Goal: Task Accomplishment & Management: Use online tool/utility

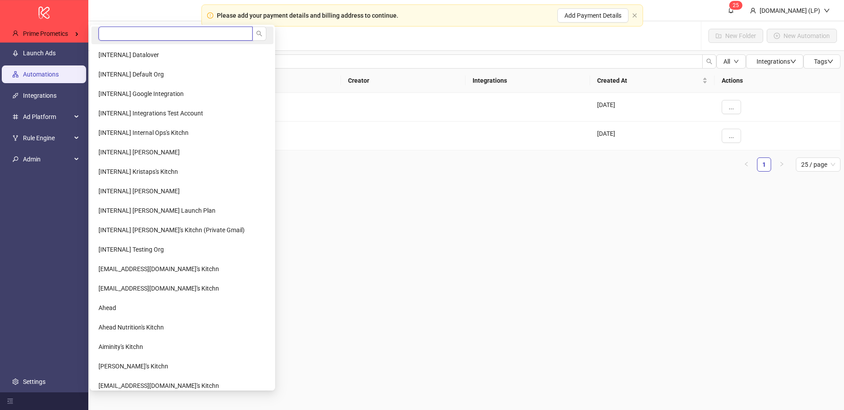
click at [111, 33] on input "search" at bounding box center [176, 34] width 154 height 14
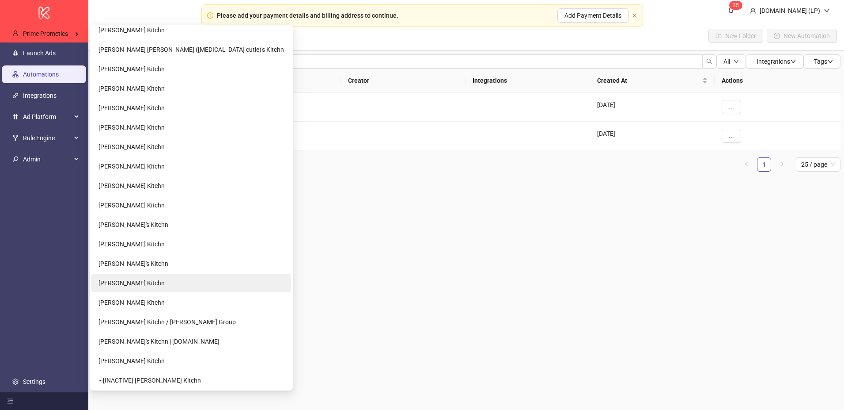
scroll to position [220, 0]
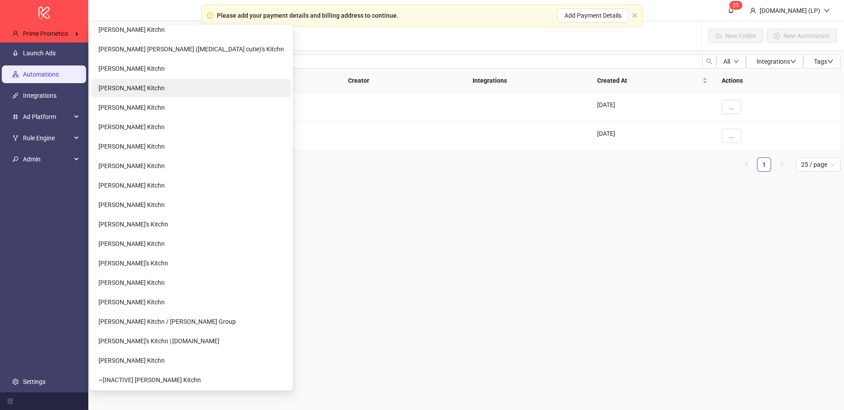
type input "****"
click at [167, 86] on li "[PERSON_NAME] Kitchn" at bounding box center [191, 88] width 200 height 18
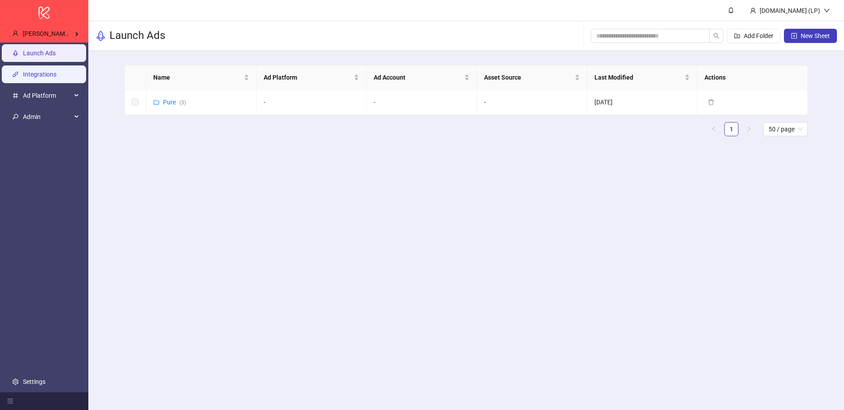
click at [41, 78] on link "Integrations" at bounding box center [40, 74] width 34 height 7
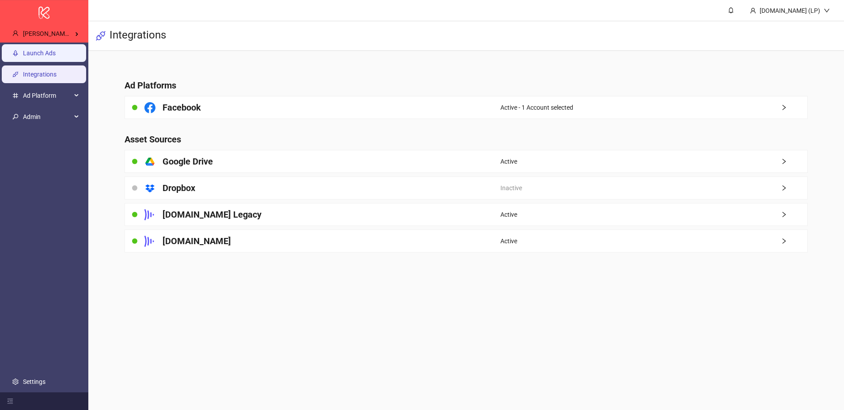
click at [56, 57] on link "Launch Ads" at bounding box center [39, 52] width 33 height 7
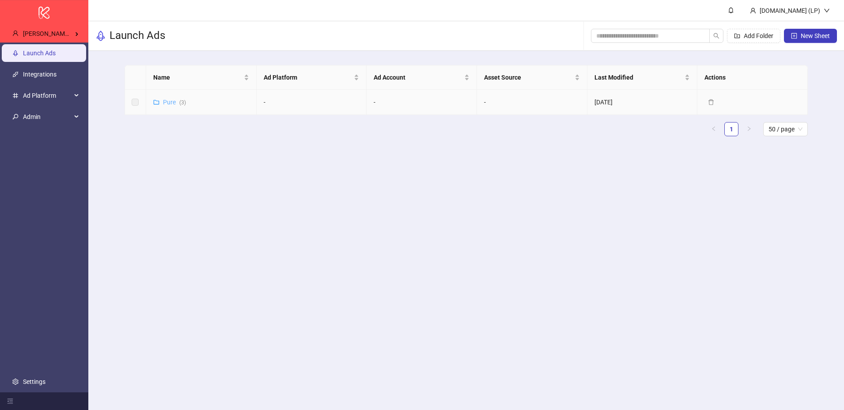
click at [174, 102] on link "Pure ( 3 )" at bounding box center [174, 102] width 23 height 7
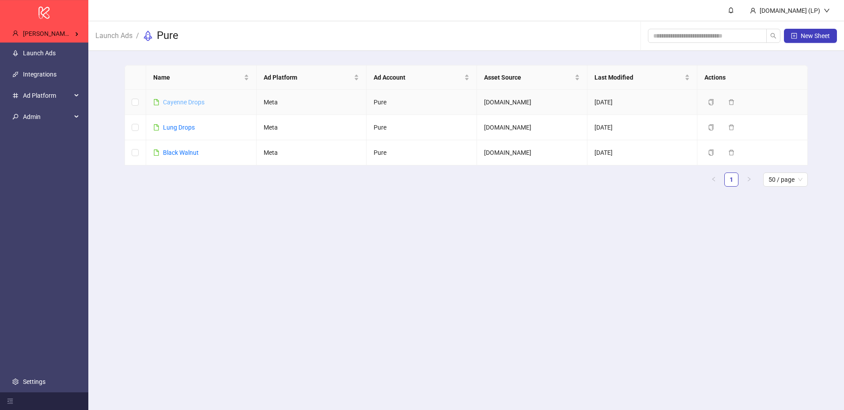
click at [180, 100] on link "Cayenne Drops" at bounding box center [184, 102] width 42 height 7
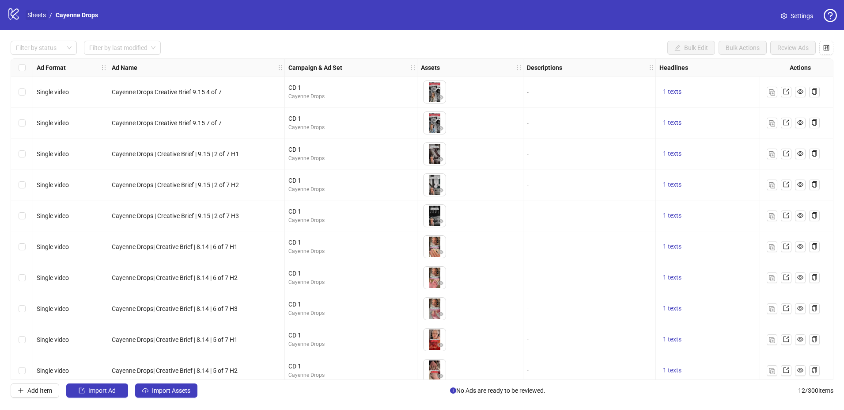
click at [30, 11] on link "Sheets" at bounding box center [37, 15] width 22 height 10
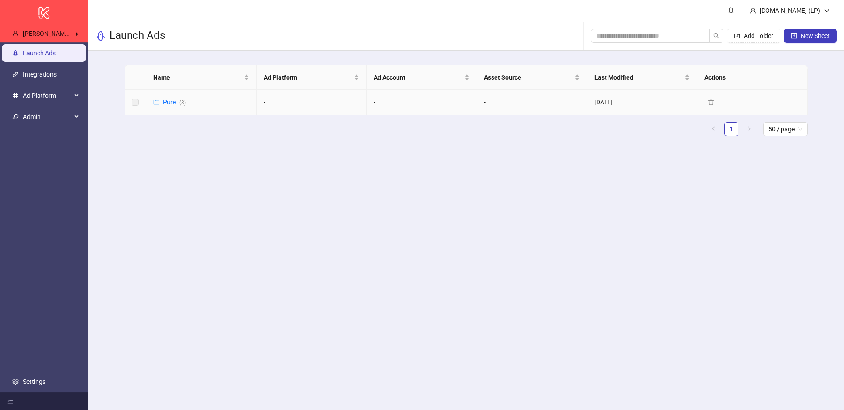
click at [172, 106] on div "Pure ( 3 )" at bounding box center [174, 102] width 23 height 10
click at [172, 101] on link "Pure ( 3 )" at bounding box center [174, 102] width 23 height 7
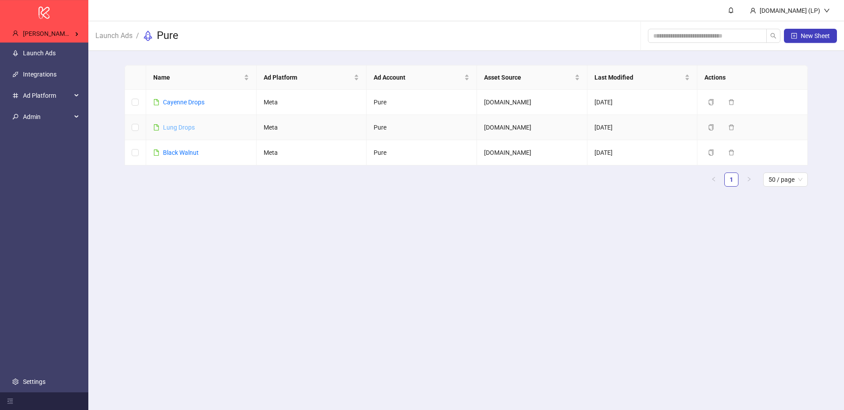
click at [182, 129] on link "Lung Drops" at bounding box center [179, 127] width 32 height 7
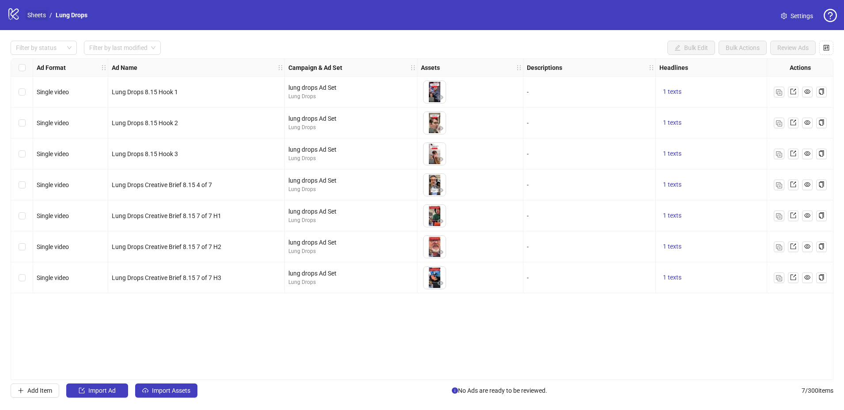
click at [45, 19] on link "Sheets" at bounding box center [37, 15] width 22 height 10
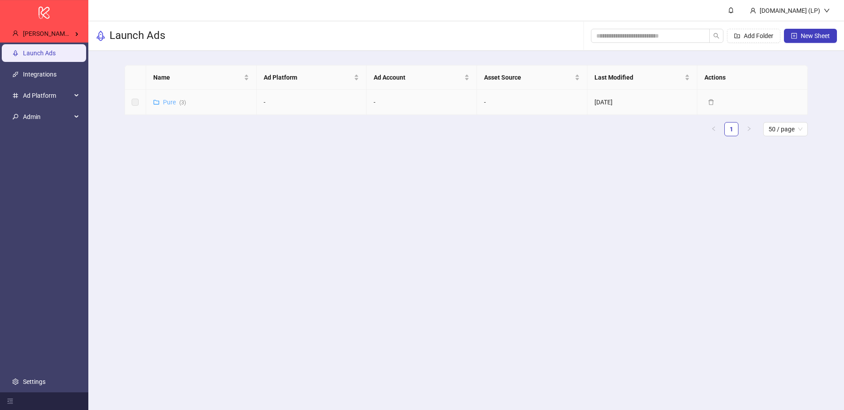
click at [164, 100] on link "Pure ( 3 )" at bounding box center [174, 102] width 23 height 7
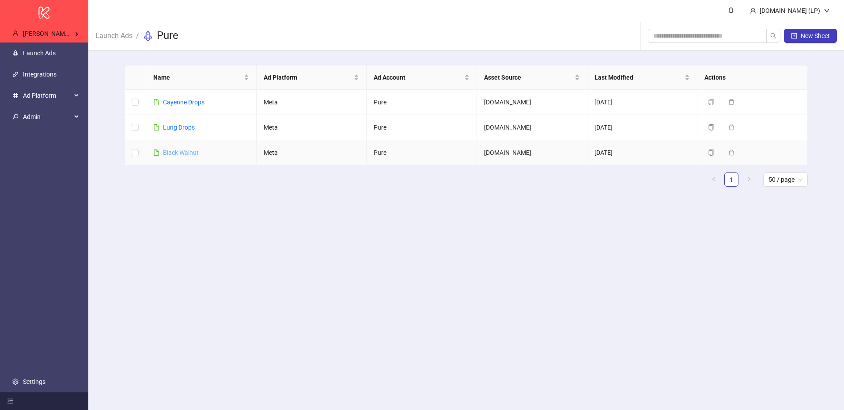
click at [189, 152] on link "Black Walnut" at bounding box center [181, 152] width 36 height 7
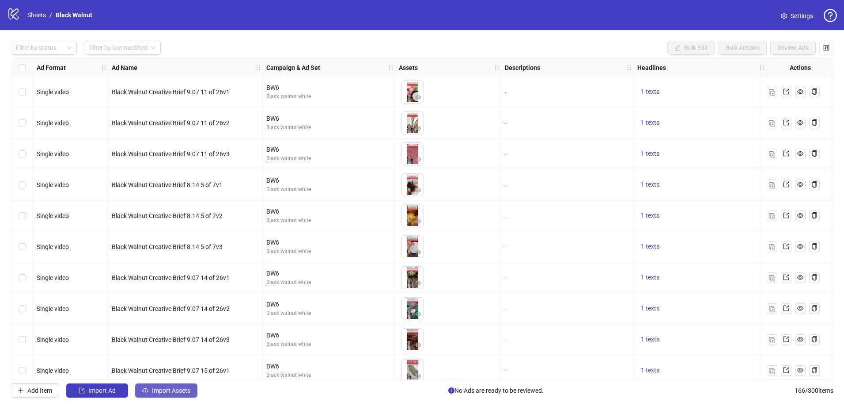
click at [180, 386] on button "Import Assets" at bounding box center [166, 390] width 62 height 14
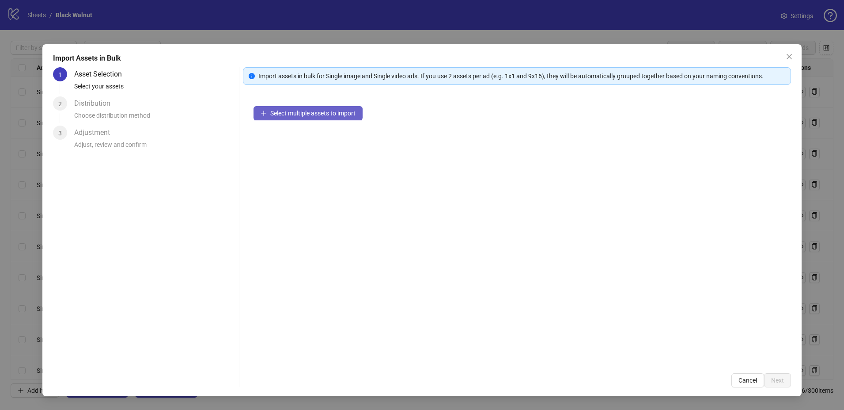
click at [322, 110] on span "Select multiple assets to import" at bounding box center [312, 113] width 85 height 7
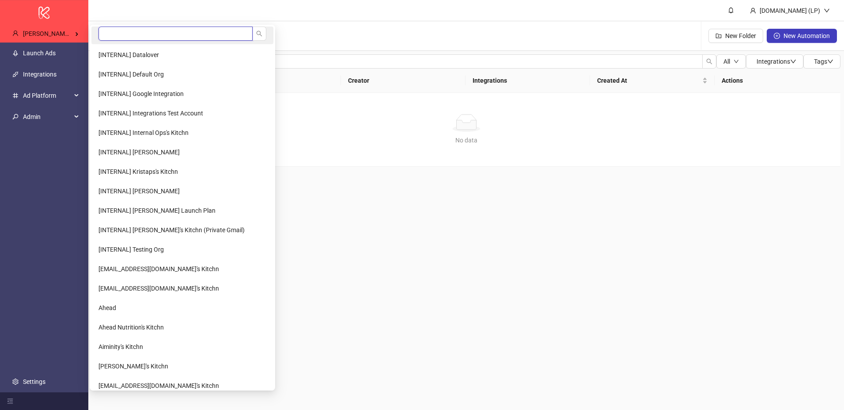
click at [119, 34] on input "search" at bounding box center [176, 34] width 154 height 14
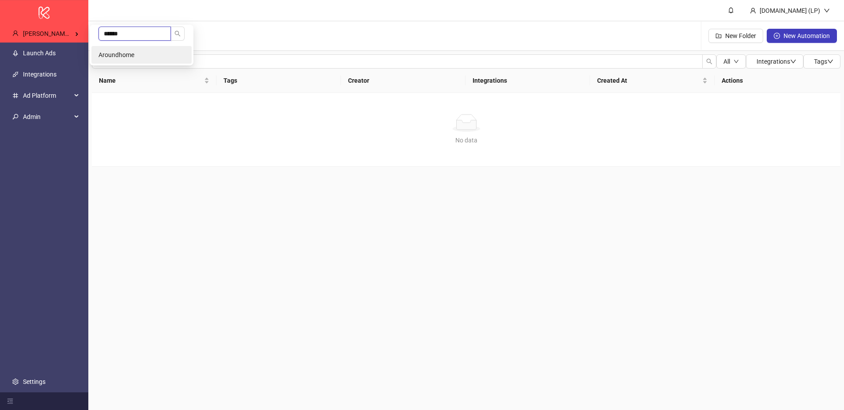
type input "******"
click at [106, 55] on span "Aroundhome" at bounding box center [117, 54] width 36 height 7
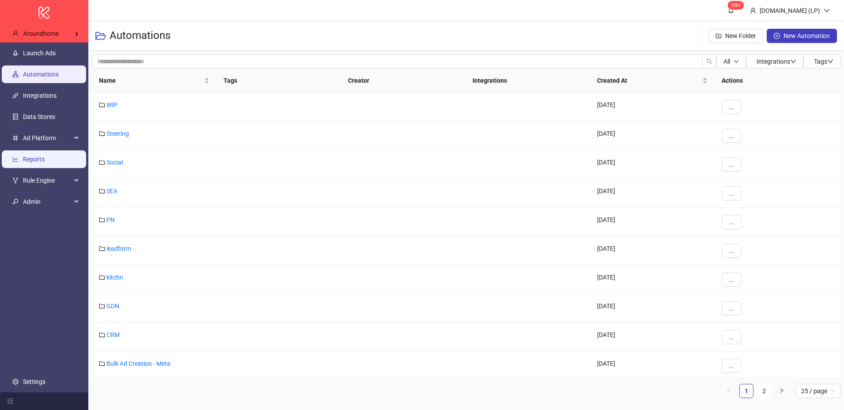
click at [41, 156] on link "Reports" at bounding box center [34, 159] width 22 height 7
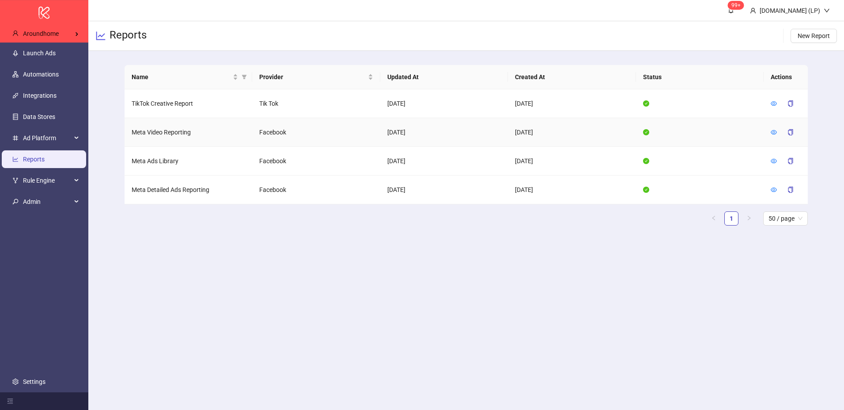
click at [772, 137] on div at bounding box center [774, 132] width 6 height 10
click at [773, 133] on icon "eye" at bounding box center [774, 132] width 6 height 4
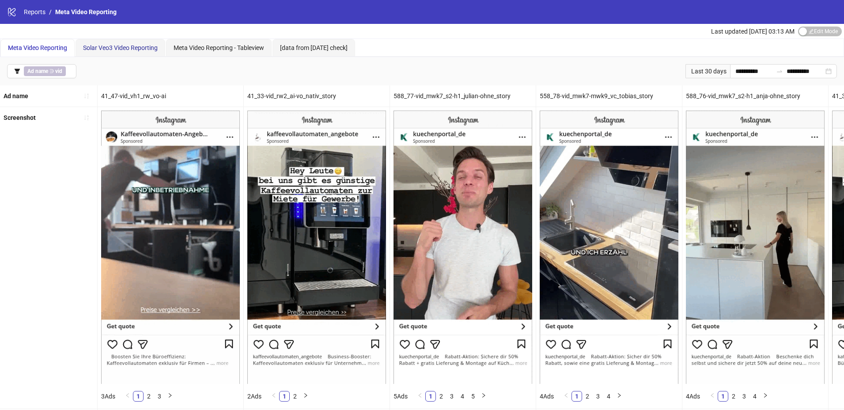
click at [140, 46] on span "Solar Veo3 Video Reporting" at bounding box center [120, 47] width 75 height 7
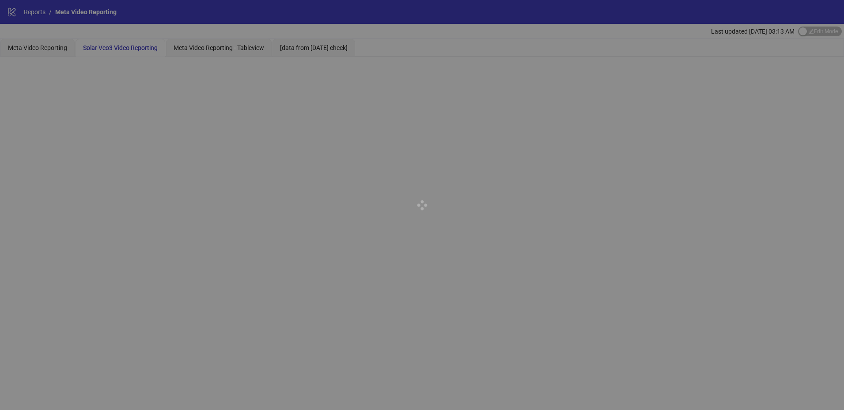
click at [241, 46] on div at bounding box center [422, 205] width 844 height 410
click at [236, 53] on div at bounding box center [422, 205] width 844 height 410
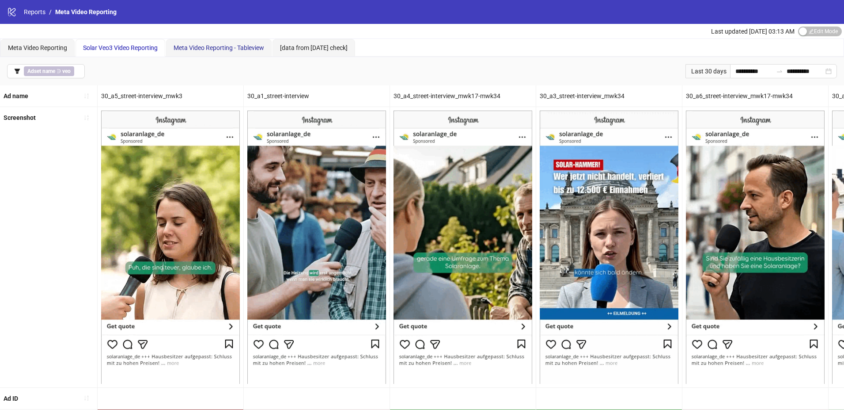
click at [241, 47] on span "Meta Video Reporting - Tableview" at bounding box center [219, 47] width 91 height 7
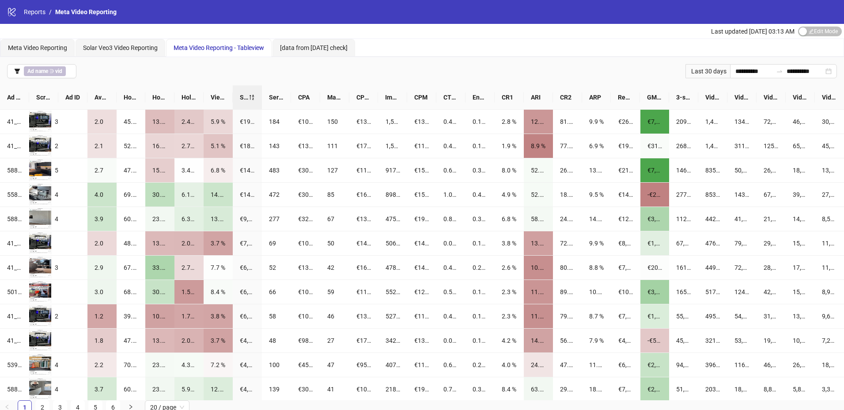
click at [142, 74] on div "**********" at bounding box center [422, 71] width 844 height 28
click at [804, 30] on div "button" at bounding box center [803, 31] width 8 height 8
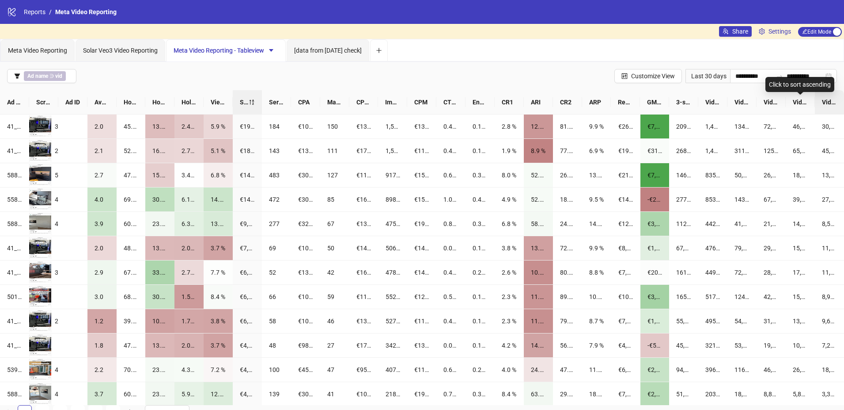
scroll to position [0, 0]
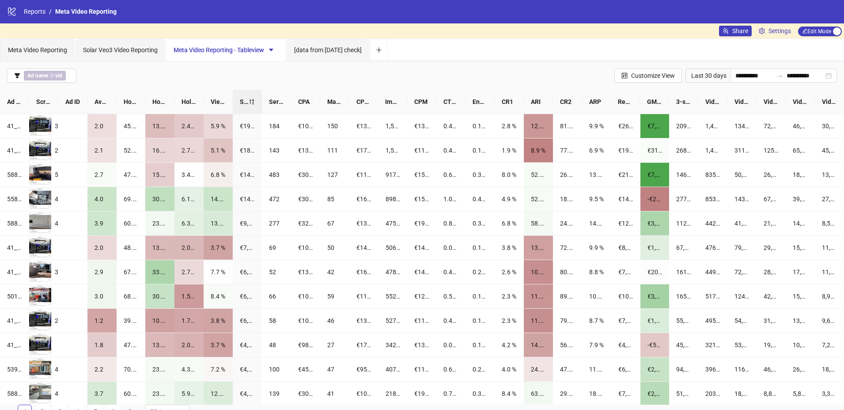
drag, startPoint x: 261, startPoint y: 94, endPoint x: 580, endPoint y: 86, distance: 319.5
click at [580, 86] on div "**********" at bounding box center [422, 239] width 844 height 357
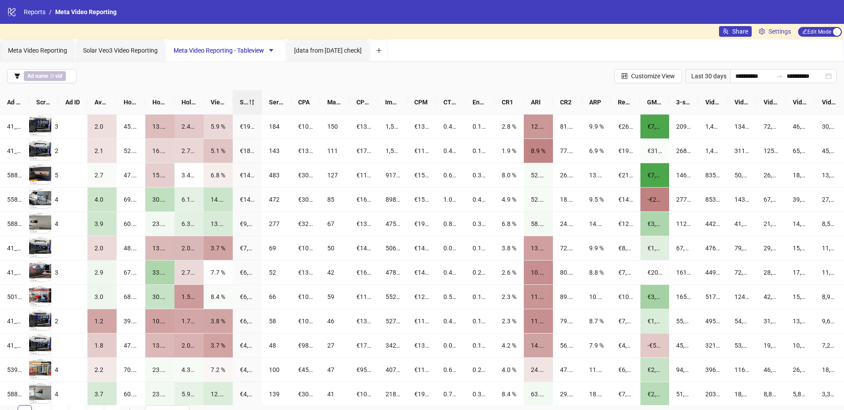
click at [560, 81] on div "**********" at bounding box center [422, 76] width 844 height 28
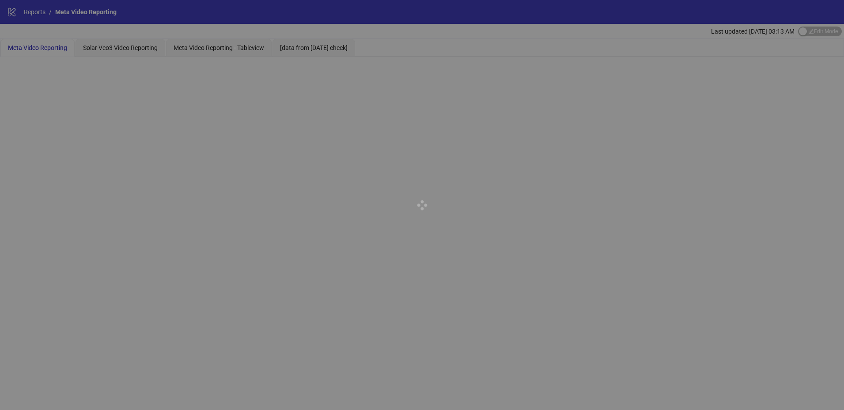
click at [233, 50] on div at bounding box center [422, 205] width 844 height 410
click at [243, 48] on div at bounding box center [422, 205] width 844 height 410
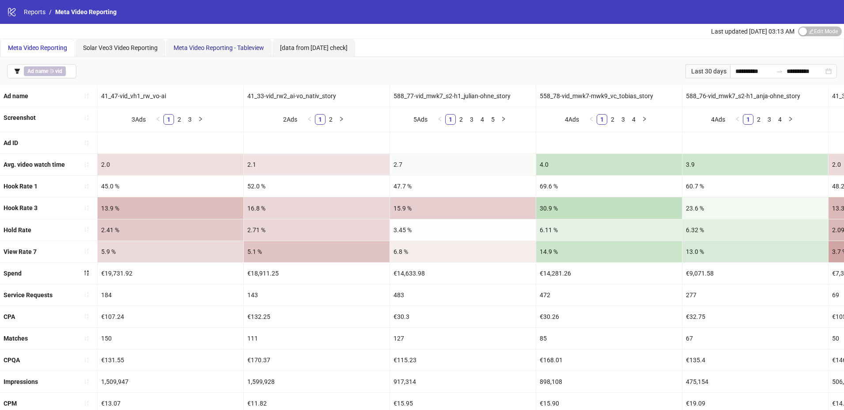
click at [249, 49] on span "Meta Video Reporting - Tableview" at bounding box center [219, 47] width 91 height 7
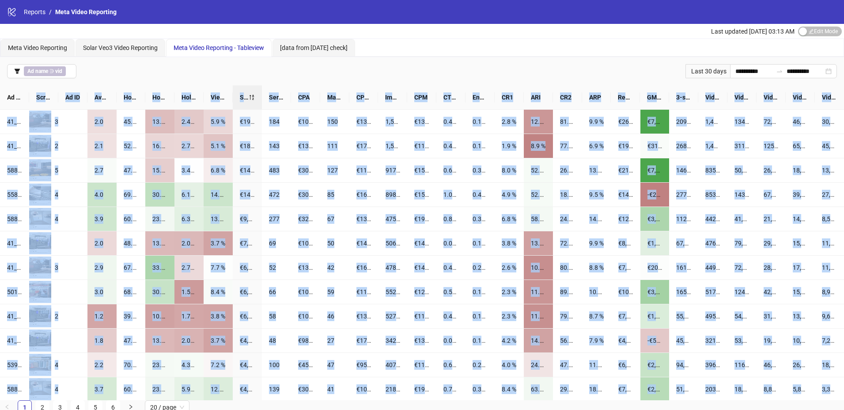
scroll to position [4, 0]
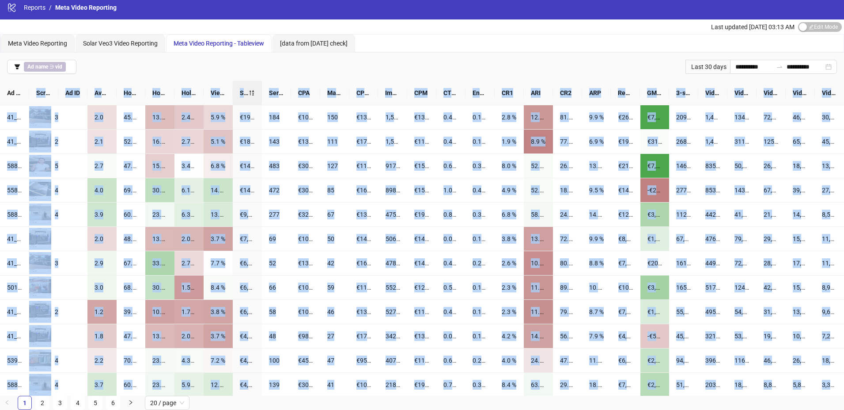
copy div "Loremipsum Do SI Ame. conse adipi elit Sedd Eius 4 Temp Inci 0 Utla Etdo Magn A…"
drag, startPoint x: 5, startPoint y: 94, endPoint x: 844, endPoint y: 411, distance: 896.5
click at [844, 405] on html "**********" at bounding box center [422, 201] width 844 height 410
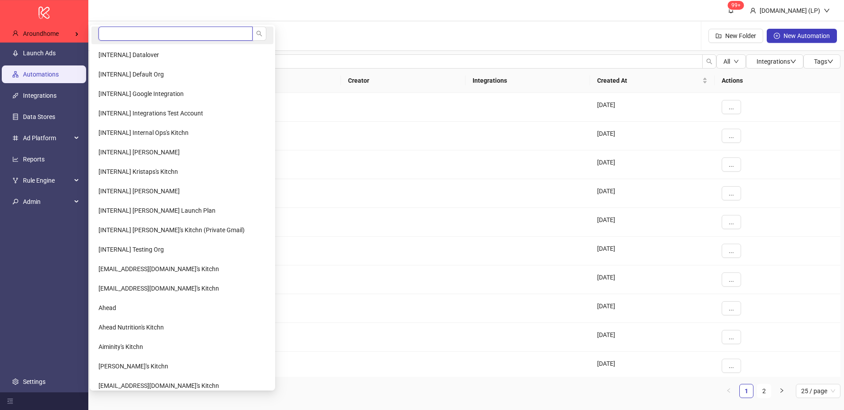
click at [112, 31] on input "search" at bounding box center [176, 34] width 154 height 14
type input "*"
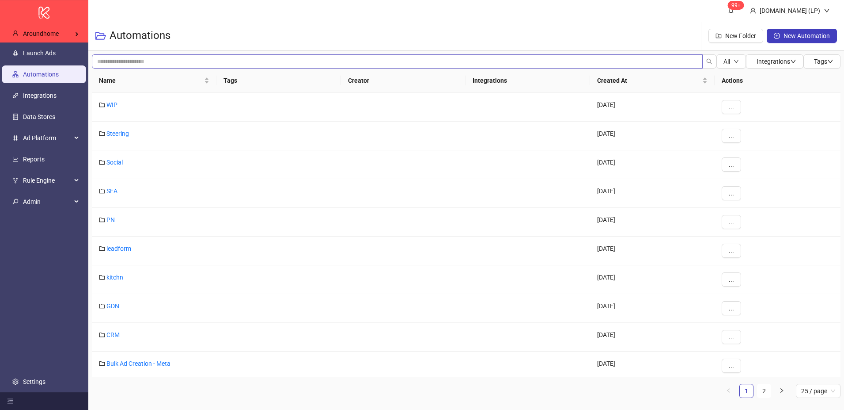
type input "***"
click at [142, 66] on input "search" at bounding box center [397, 61] width 611 height 14
click at [121, 55] on span "Kynship's Kitchn" at bounding box center [121, 54] width 45 height 7
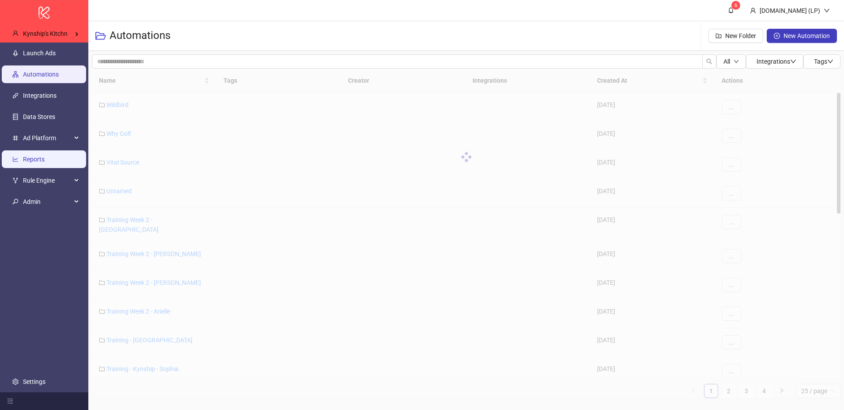
click at [45, 163] on link "Reports" at bounding box center [34, 159] width 22 height 7
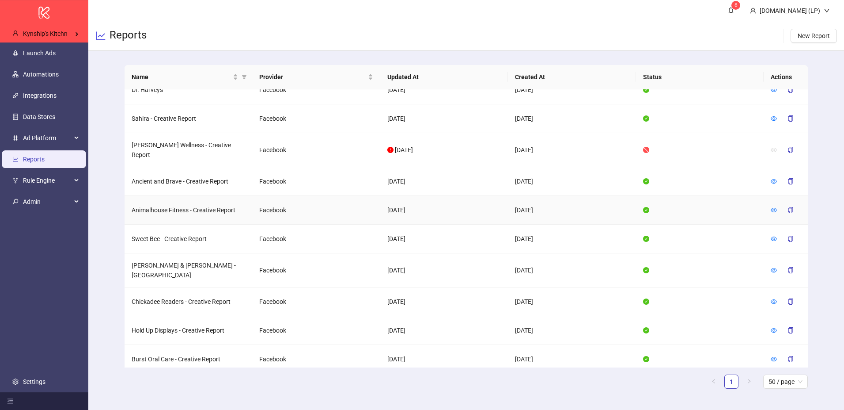
scroll to position [270, 0]
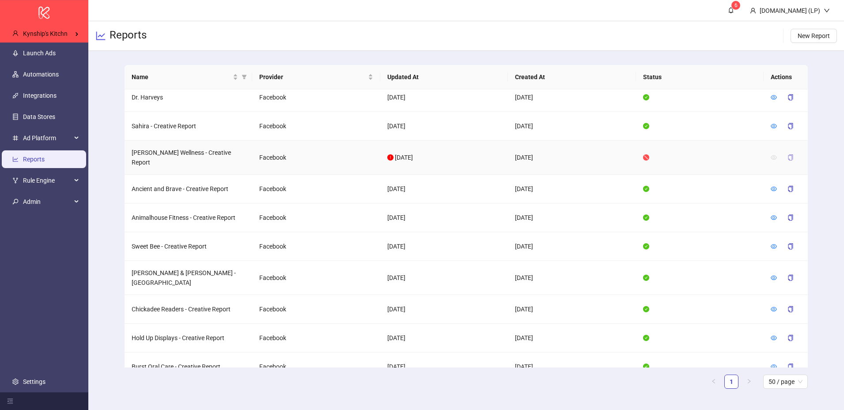
click at [794, 150] on button "button" at bounding box center [791, 157] width 20 height 14
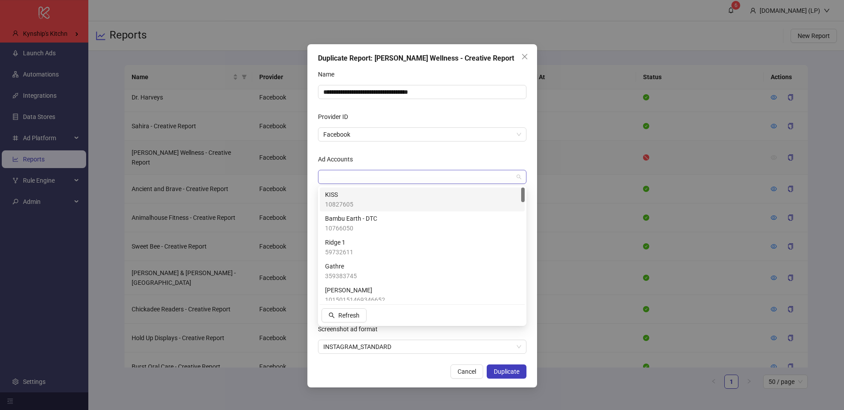
click at [428, 182] on div at bounding box center [418, 177] width 196 height 12
type input "***"
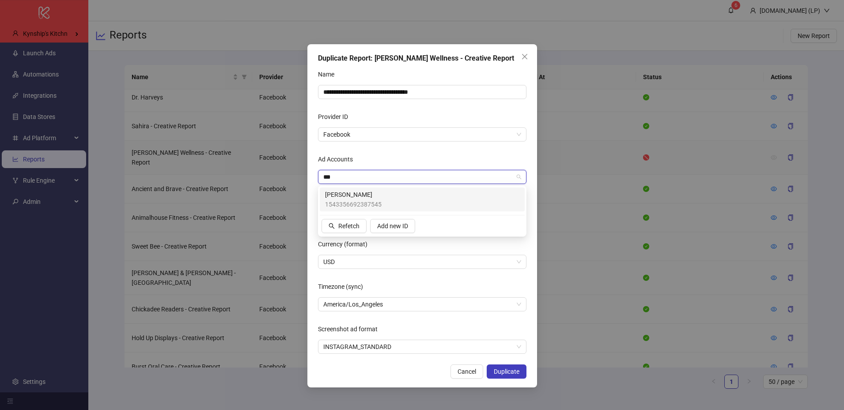
click at [357, 204] on span "1543356692387545" at bounding box center [353, 204] width 57 height 10
click at [424, 91] on input "**********" at bounding box center [422, 92] width 209 height 14
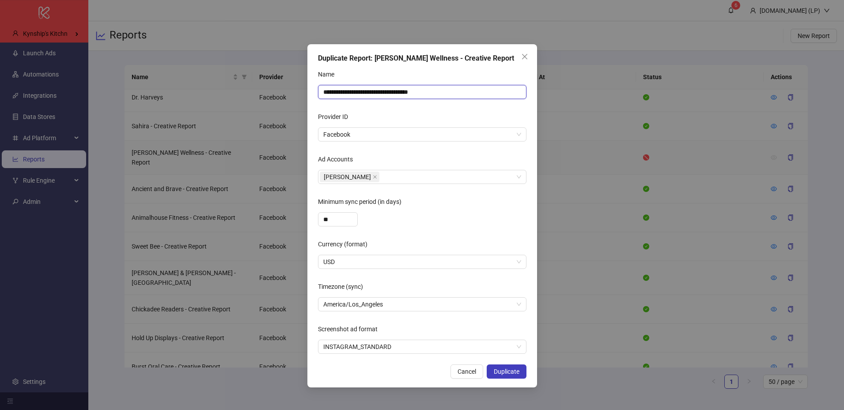
drag, startPoint x: 370, startPoint y: 92, endPoint x: 290, endPoint y: 97, distance: 79.7
click at [290, 97] on div "**********" at bounding box center [422, 205] width 844 height 410
click at [432, 201] on div "Minimum sync period (in days)" at bounding box center [422, 203] width 209 height 18
click at [335, 218] on input "**" at bounding box center [338, 219] width 39 height 13
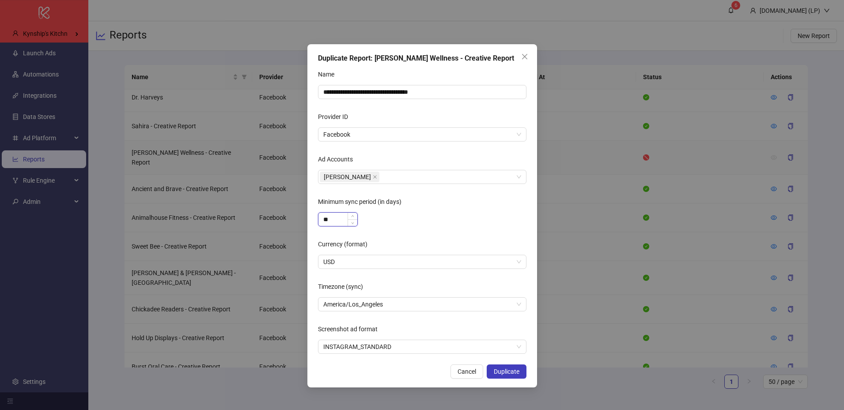
click at [335, 218] on input "**" at bounding box center [338, 219] width 39 height 13
click at [454, 218] on div "**" at bounding box center [422, 219] width 209 height 14
click at [508, 366] on button "Duplicate" at bounding box center [507, 371] width 40 height 14
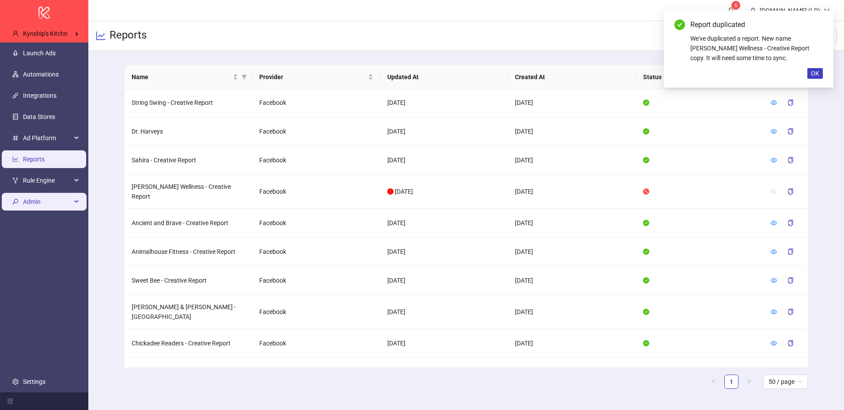
click at [57, 203] on span "Admin" at bounding box center [47, 202] width 49 height 18
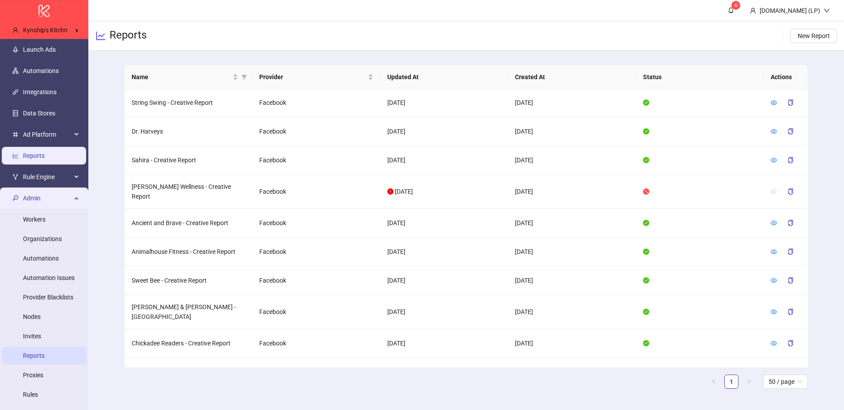
click at [43, 355] on link "Reports" at bounding box center [34, 355] width 22 height 7
click at [52, 192] on span "Admin" at bounding box center [47, 197] width 49 height 18
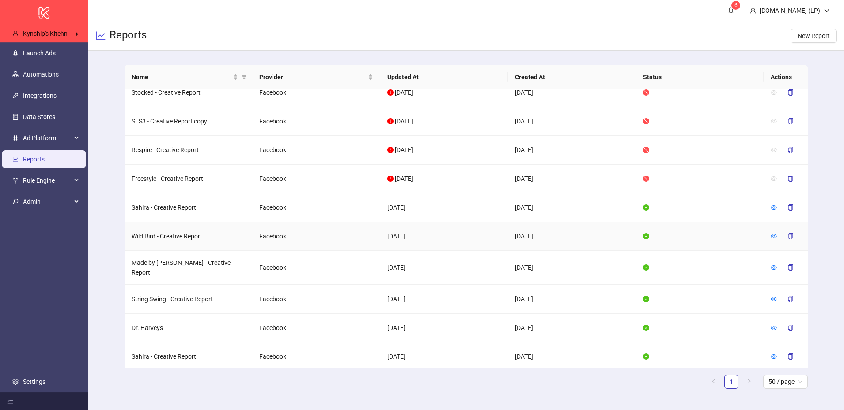
scroll to position [0, 0]
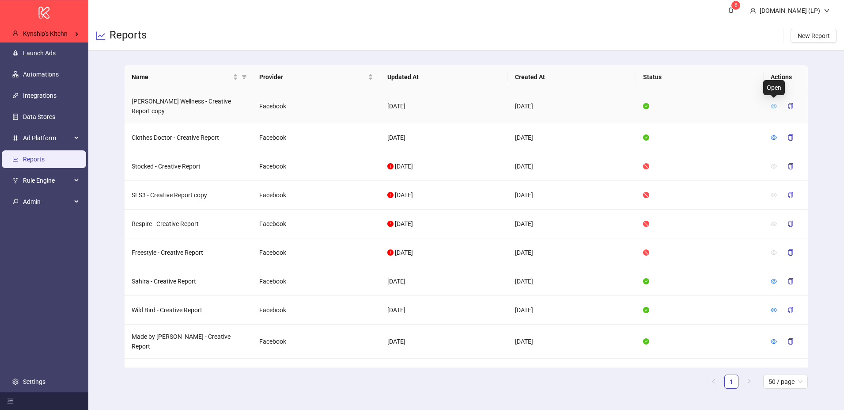
click at [774, 105] on icon "eye" at bounding box center [774, 106] width 6 height 6
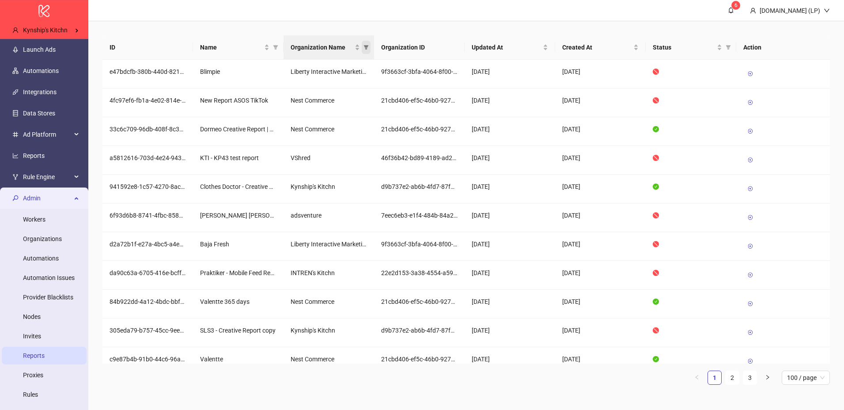
click at [364, 53] on span "Organization Name" at bounding box center [366, 47] width 9 height 13
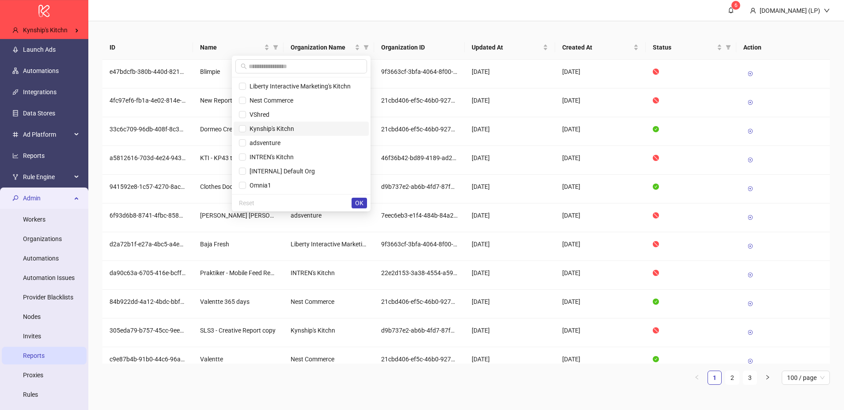
click at [307, 129] on span "Kynship's Kitchn" at bounding box center [301, 129] width 125 height 10
click at [358, 204] on span "OK" at bounding box center [359, 202] width 8 height 7
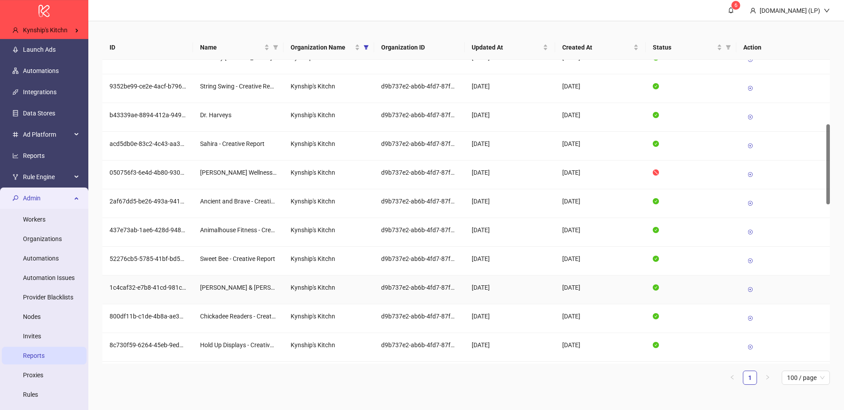
scroll to position [244, 0]
click at [752, 178] on span at bounding box center [751, 174] width 6 height 10
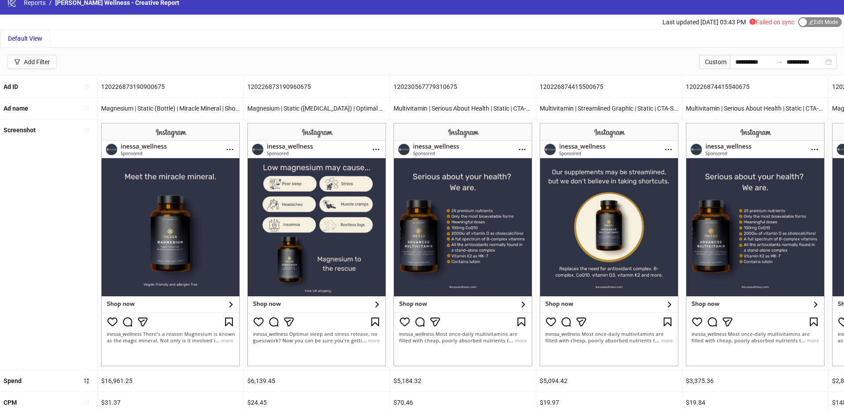
scroll to position [8, 0]
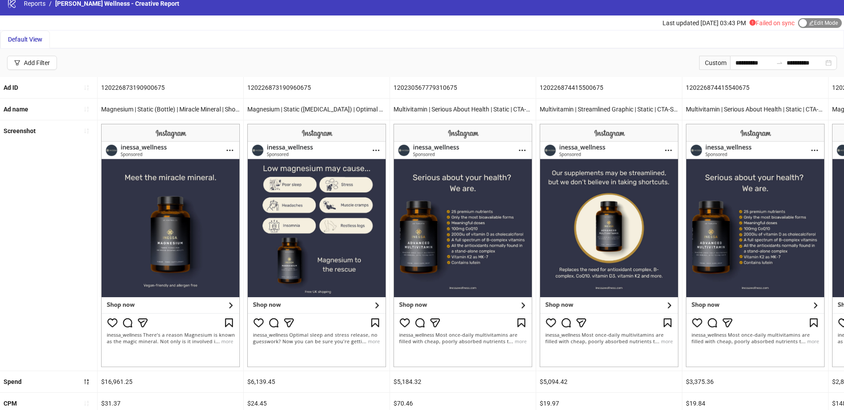
click at [812, 27] on span "Edit Mode Edit Mode" at bounding box center [820, 23] width 44 height 10
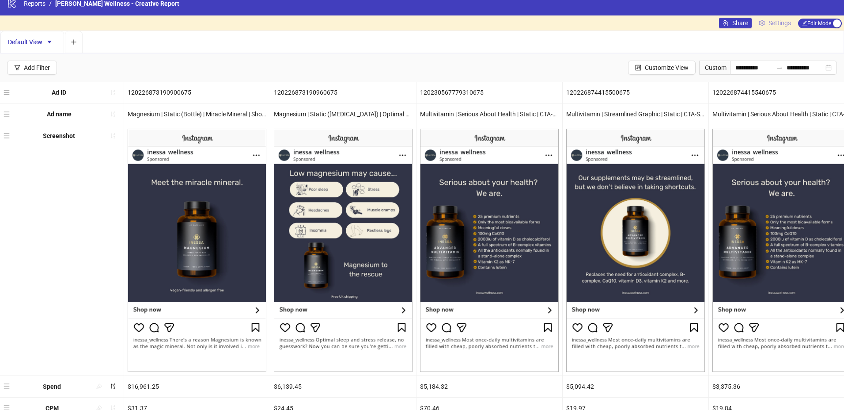
scroll to position [8, 0]
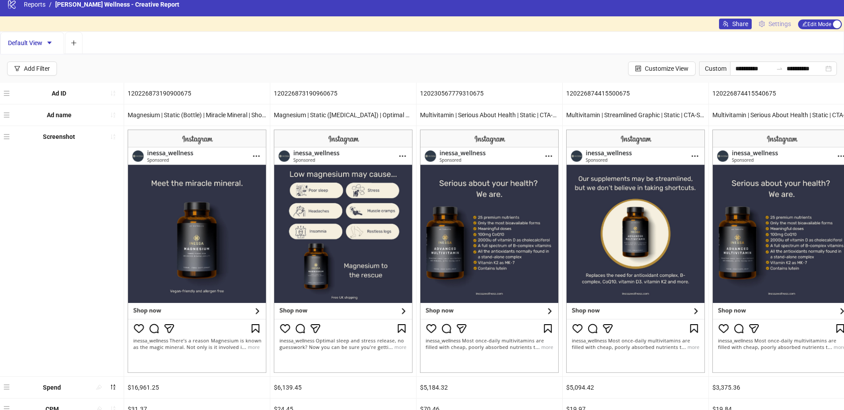
click at [782, 25] on span "Settings" at bounding box center [780, 24] width 23 height 10
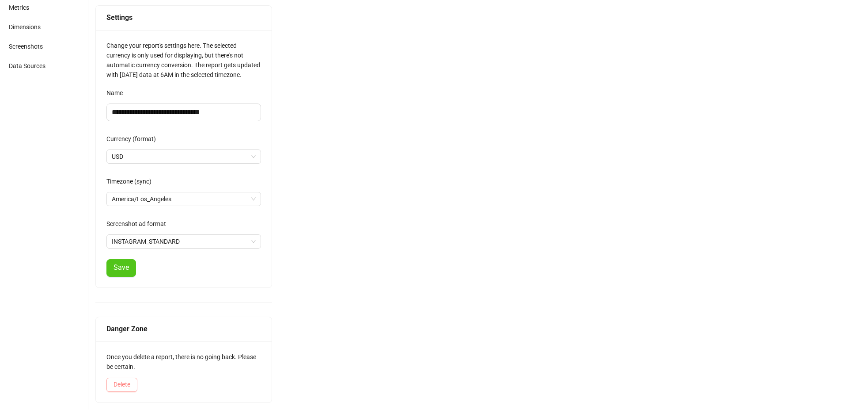
click at [122, 384] on span "Delete" at bounding box center [122, 383] width 17 height 7
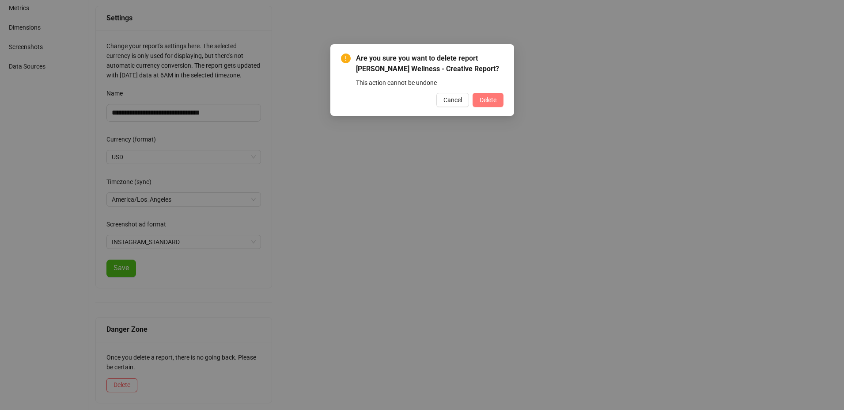
click at [499, 101] on button "Delete" at bounding box center [488, 100] width 31 height 14
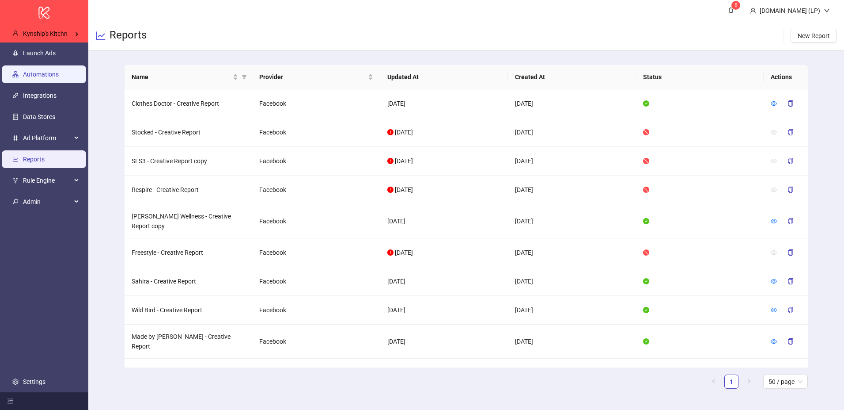
click at [51, 76] on link "Automations" at bounding box center [41, 74] width 36 height 7
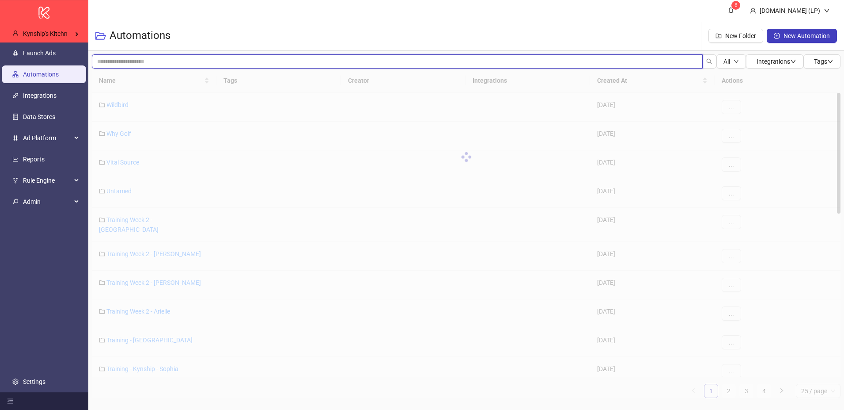
click at [155, 65] on input "search" at bounding box center [397, 61] width 611 height 14
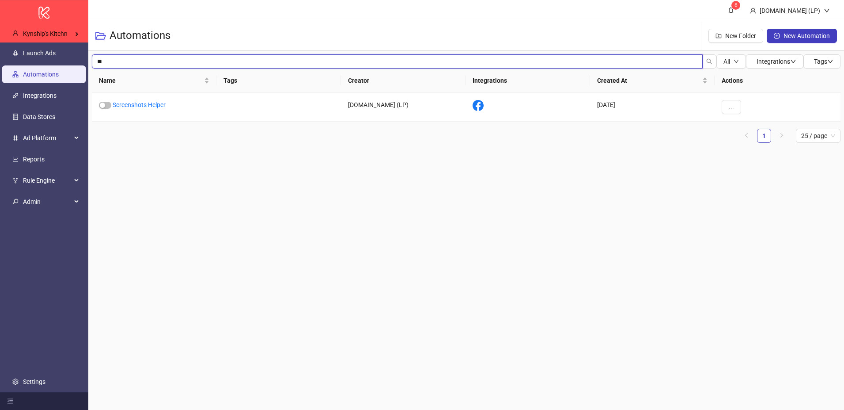
type input "*"
type input "********"
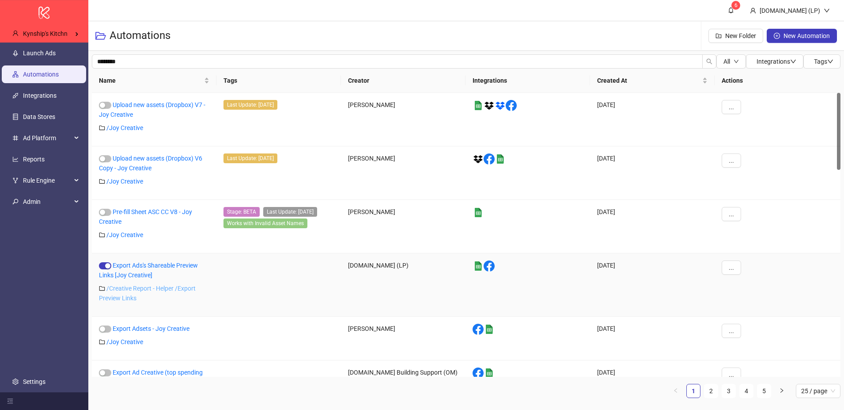
click at [156, 287] on link "/ Creative Report - Helper /Export Preview Links" at bounding box center [147, 293] width 97 height 17
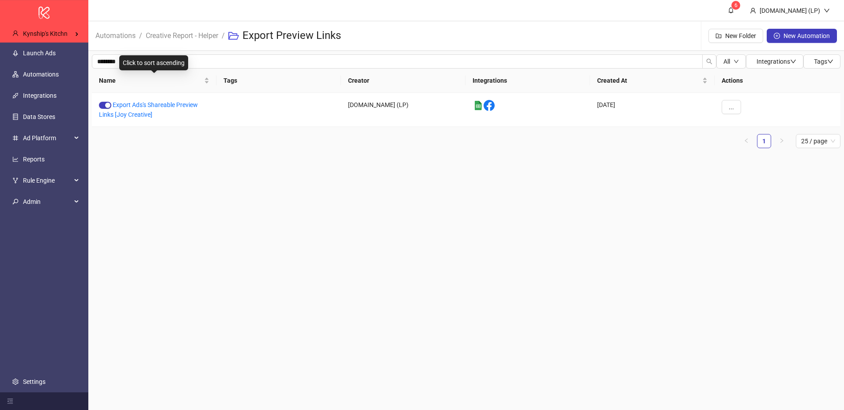
click at [156, 62] on div "Click to sort ascending" at bounding box center [153, 62] width 69 height 15
click at [156, 62] on div "Click to sort descending" at bounding box center [154, 62] width 72 height 15
click at [110, 55] on input "********" at bounding box center [397, 61] width 611 height 14
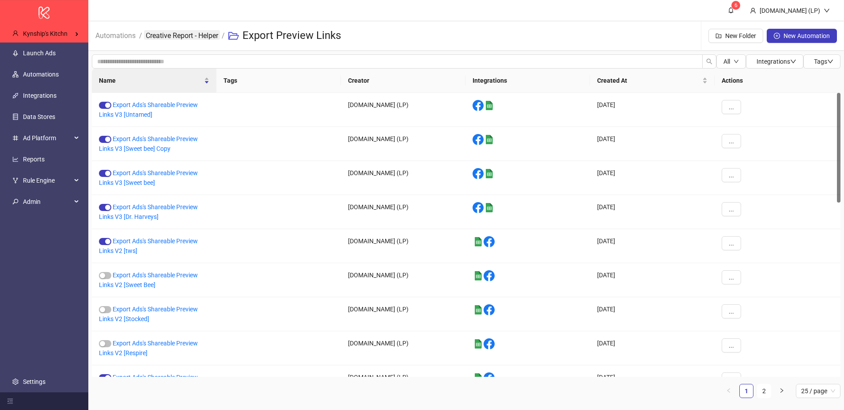
click at [184, 31] on link "Creative Report - Helper" at bounding box center [182, 35] width 76 height 10
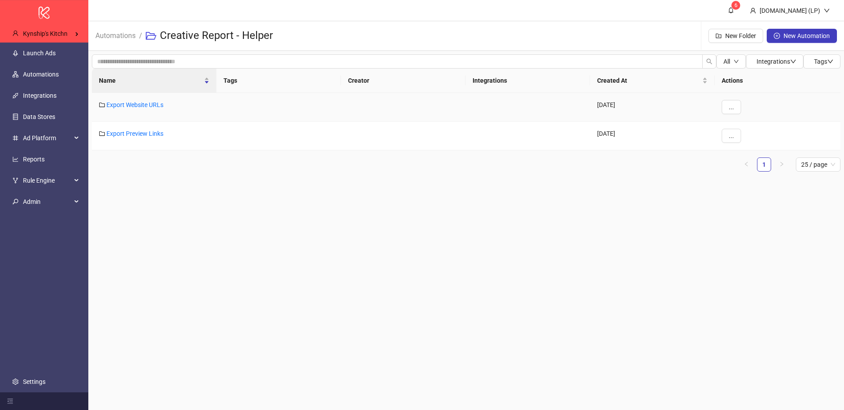
click at [139, 100] on div "Export Website URLs" at bounding box center [154, 107] width 125 height 29
click at [138, 104] on link "Export Website URLs" at bounding box center [134, 104] width 57 height 7
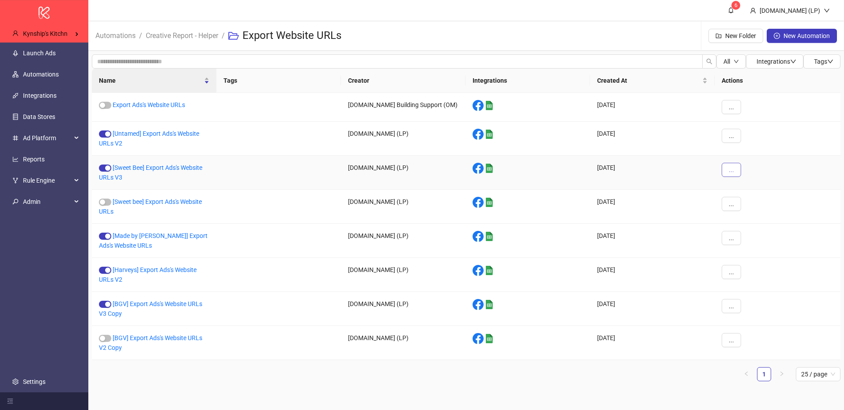
click at [732, 166] on span "..." at bounding box center [731, 169] width 5 height 7
click at [735, 241] on li "Duplicate" at bounding box center [747, 244] width 46 height 14
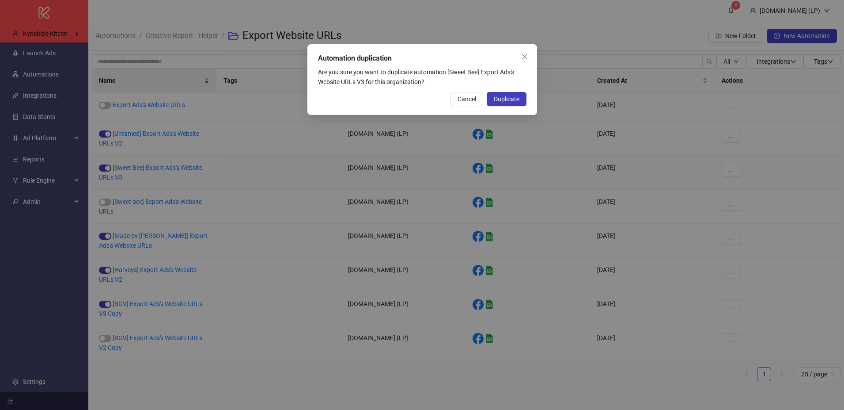
click at [522, 90] on div "Automation duplication Are you sure you want to duplicate automation [Sweet Bee…" at bounding box center [422, 79] width 230 height 71
click at [519, 97] on span "Duplicate" at bounding box center [507, 98] width 26 height 7
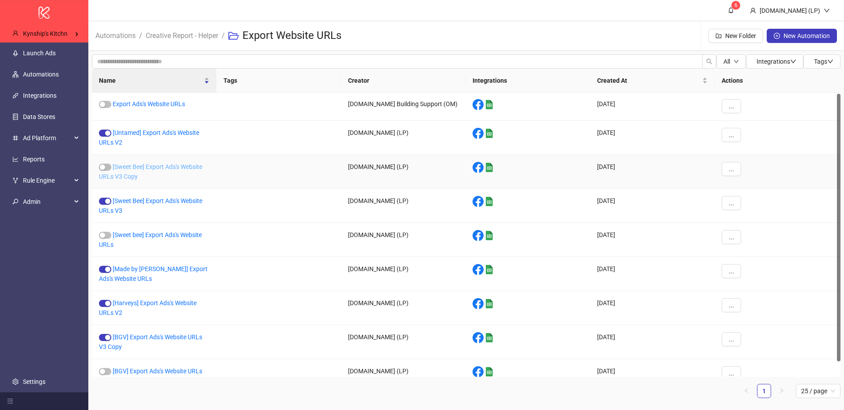
scroll to position [3, 0]
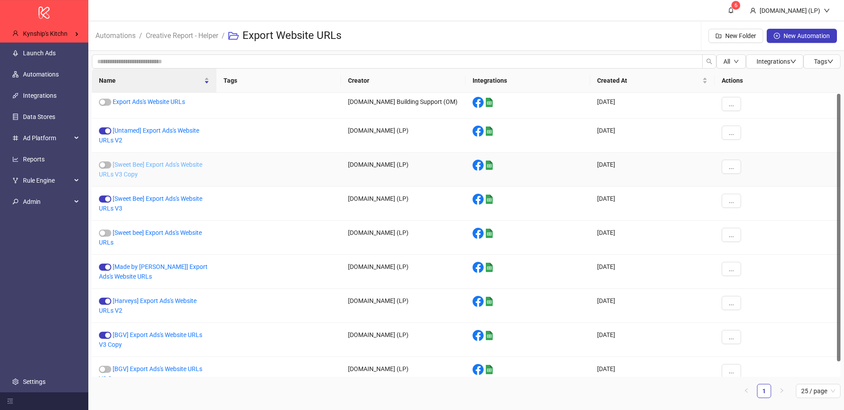
click at [129, 175] on link "[Sweet Bee] Export Ads's Website URLs V3 Copy" at bounding box center [150, 169] width 103 height 17
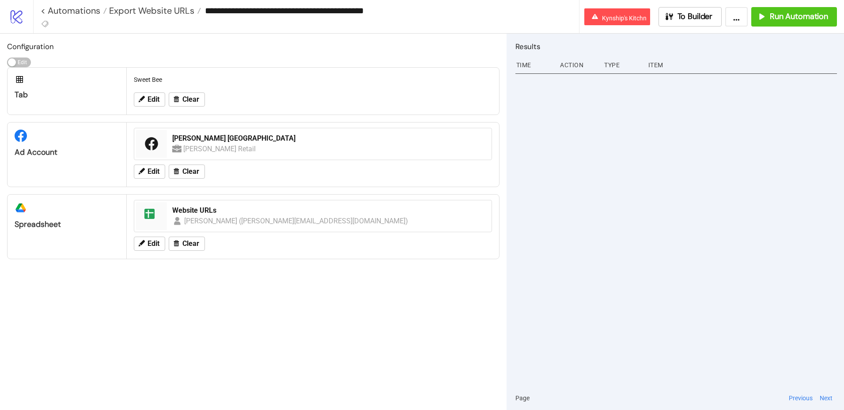
drag, startPoint x: 208, startPoint y: 12, endPoint x: 248, endPoint y: 14, distance: 40.7
click at [248, 14] on input "**********" at bounding box center [390, 10] width 378 height 13
click at [356, 10] on input "**********" at bounding box center [390, 10] width 378 height 13
drag, startPoint x: 361, startPoint y: 9, endPoint x: 390, endPoint y: 10, distance: 28.7
click at [390, 10] on input "**********" at bounding box center [390, 10] width 378 height 13
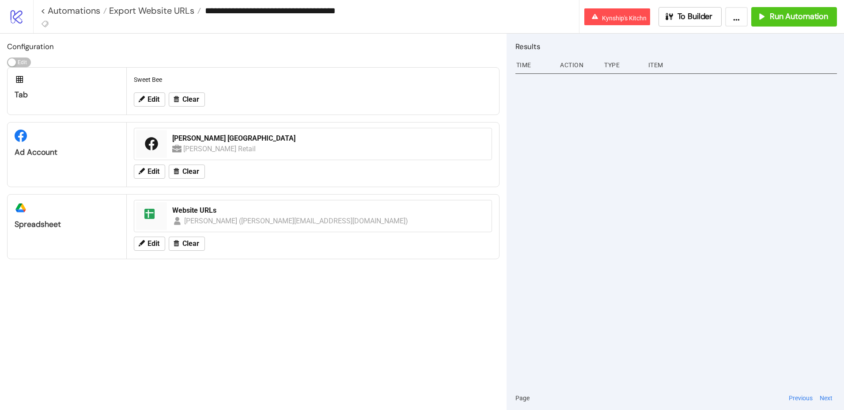
type input "**********"
click at [507, 135] on div "Results Time Action Type Item Page Previous Next" at bounding box center [676, 222] width 338 height 376
click at [154, 93] on button "Edit" at bounding box center [149, 99] width 31 height 14
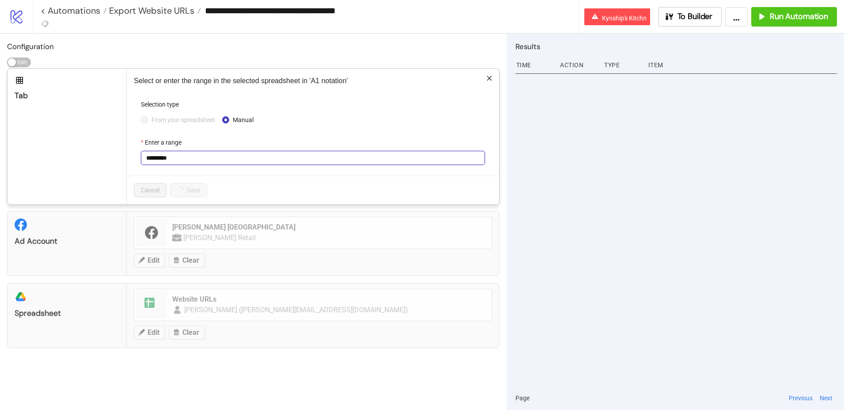
click at [167, 159] on input "*********" at bounding box center [313, 158] width 344 height 14
type input "******"
click at [187, 189] on span "Save" at bounding box center [183, 189] width 13 height 7
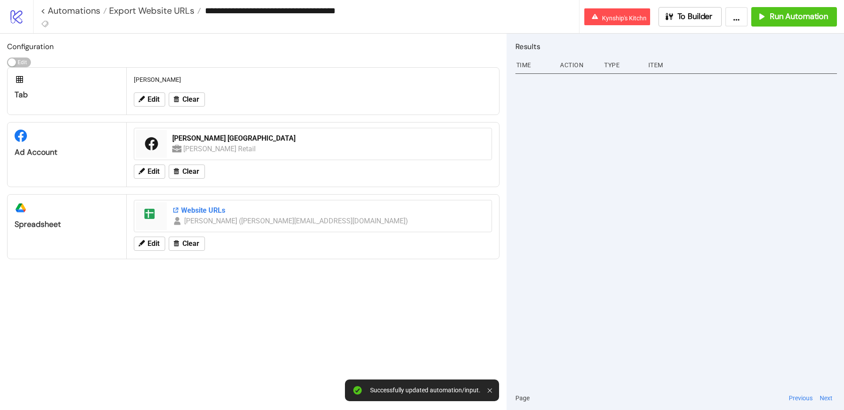
click at [179, 210] on div "Website URLs" at bounding box center [329, 210] width 314 height 10
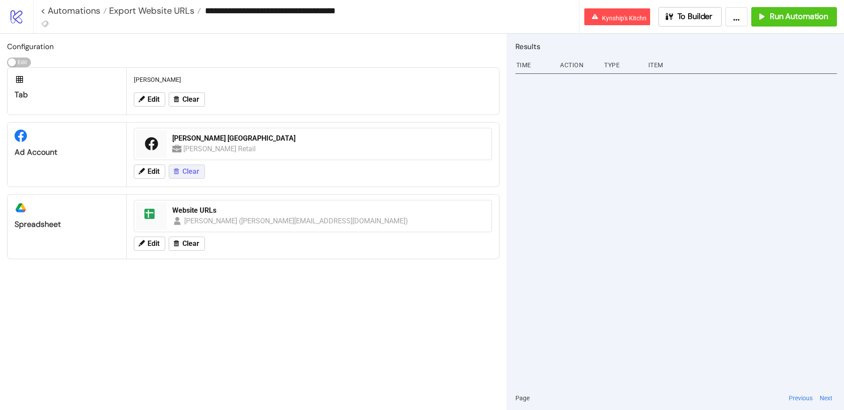
click at [182, 168] on button "Clear" at bounding box center [187, 171] width 36 height 14
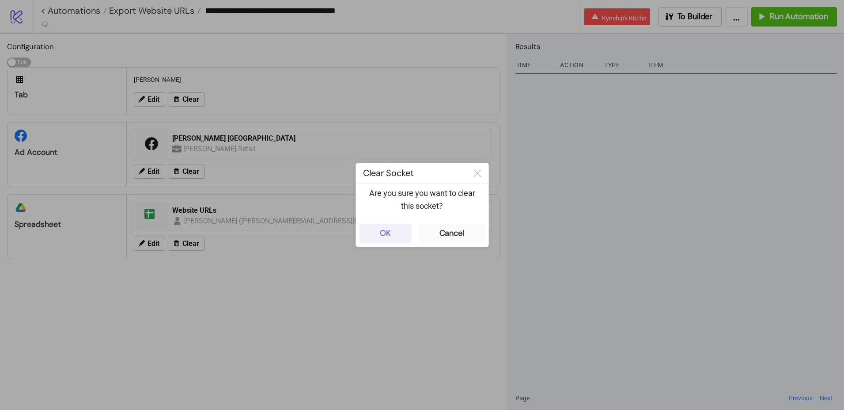
click at [369, 231] on button "OK" at bounding box center [386, 233] width 52 height 19
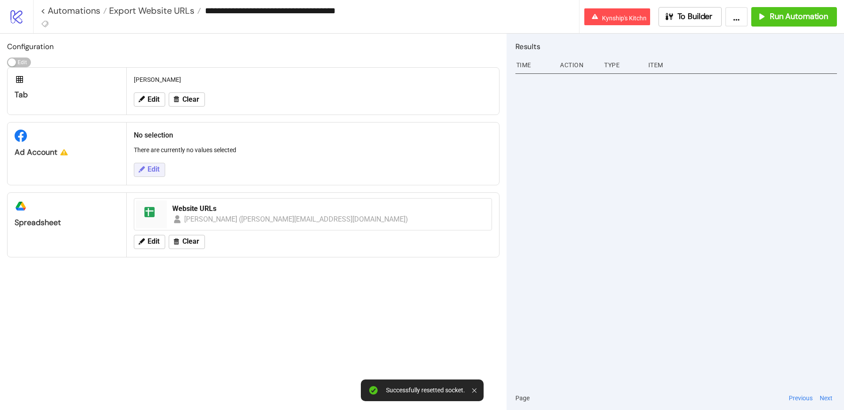
click at [157, 169] on span "Edit" at bounding box center [154, 169] width 12 height 8
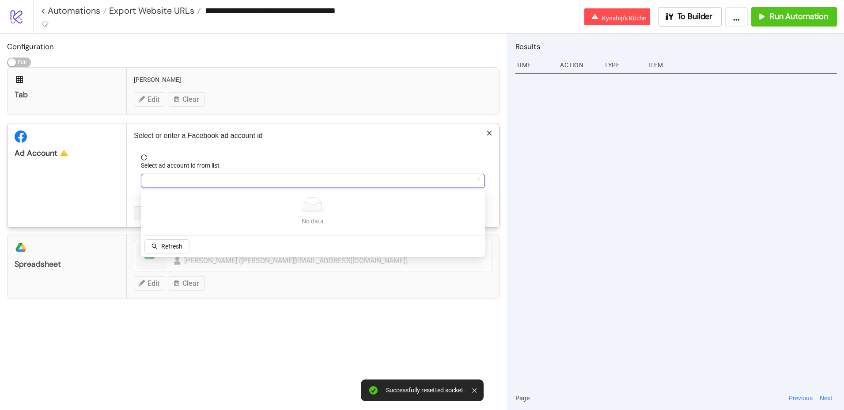
click at [227, 174] on input "Select ad account id from list" at bounding box center [309, 180] width 326 height 13
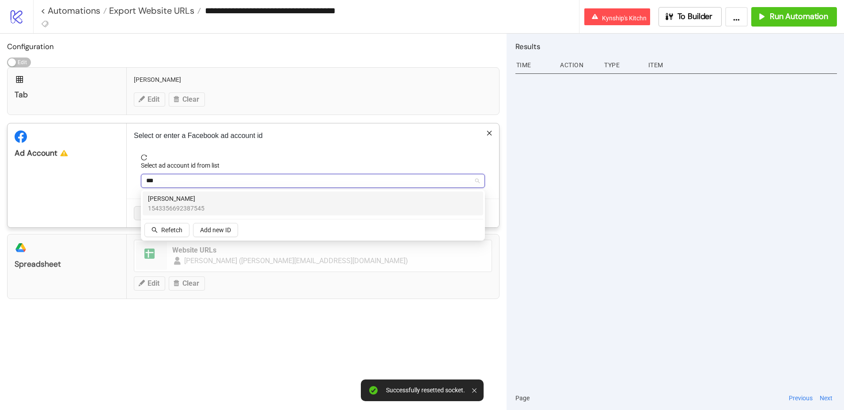
type input "****"
click at [188, 195] on span "Inessa" at bounding box center [176, 199] width 57 height 10
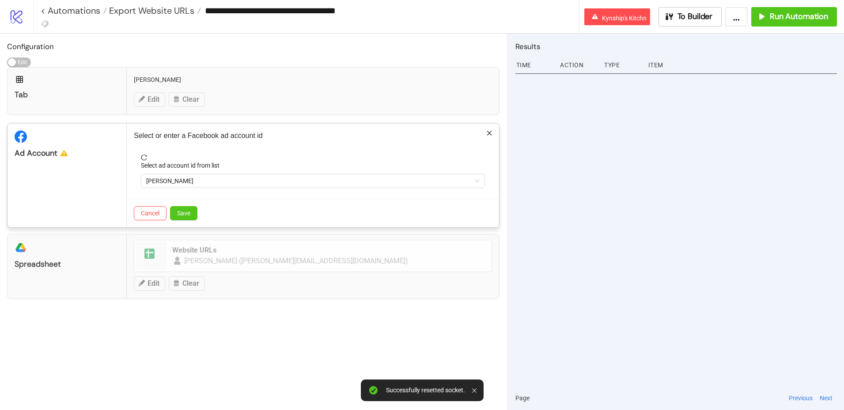
click at [202, 214] on div "Cancel Save" at bounding box center [313, 212] width 372 height 29
click at [183, 215] on span "Save" at bounding box center [183, 212] width 13 height 7
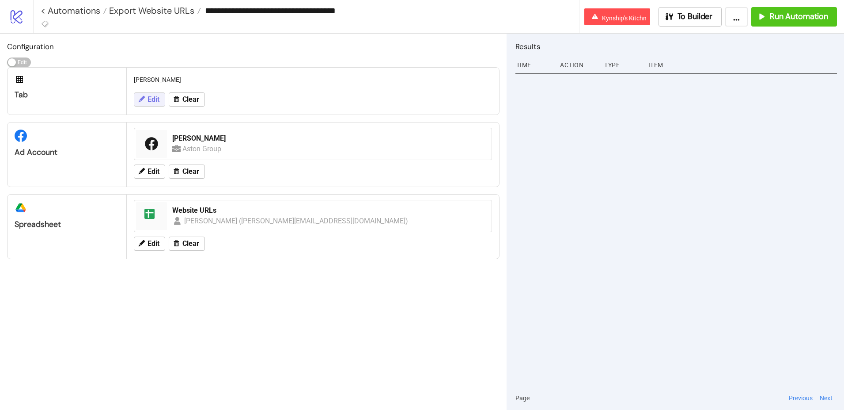
click at [143, 98] on icon at bounding box center [142, 99] width 6 height 6
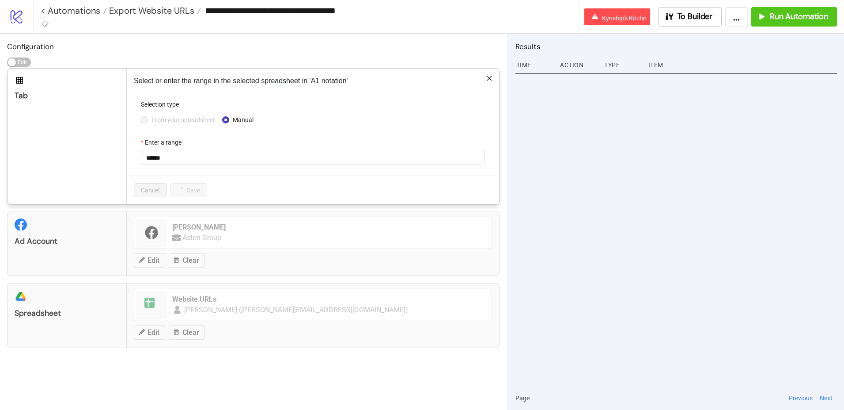
click at [183, 124] on span "From your spreadsheet" at bounding box center [183, 120] width 71 height 10
click at [156, 155] on input "******" at bounding box center [313, 158] width 344 height 14
click at [148, 120] on span "From your spreadsheet" at bounding box center [183, 120] width 71 height 10
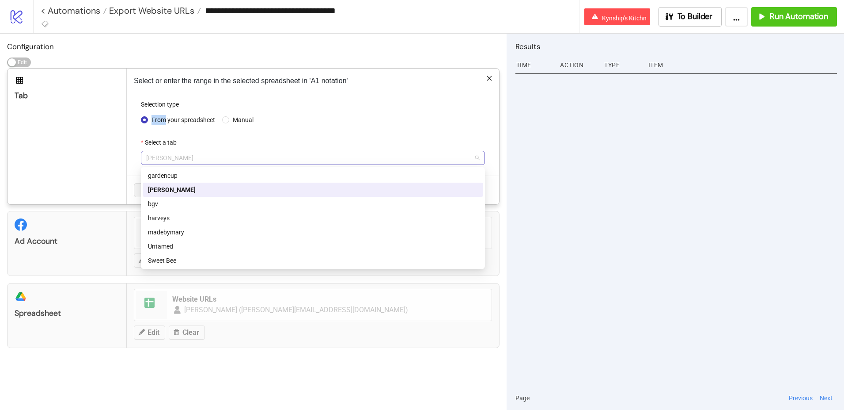
click at [195, 157] on span "Inessa" at bounding box center [313, 157] width 334 height 13
click at [172, 188] on div "Inessa" at bounding box center [313, 190] width 330 height 10
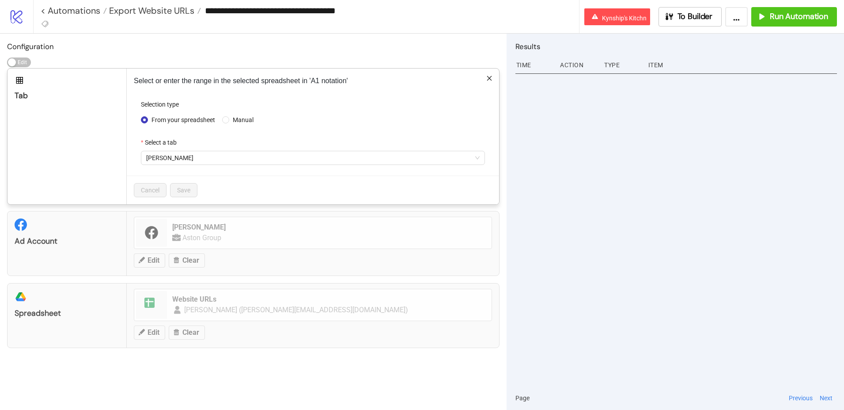
click at [488, 80] on icon "close" at bounding box center [489, 78] width 6 height 6
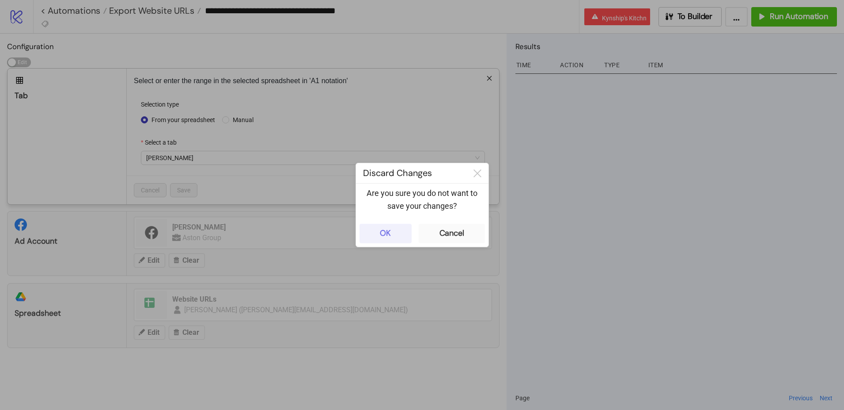
click at [365, 227] on button "OK" at bounding box center [386, 233] width 52 height 19
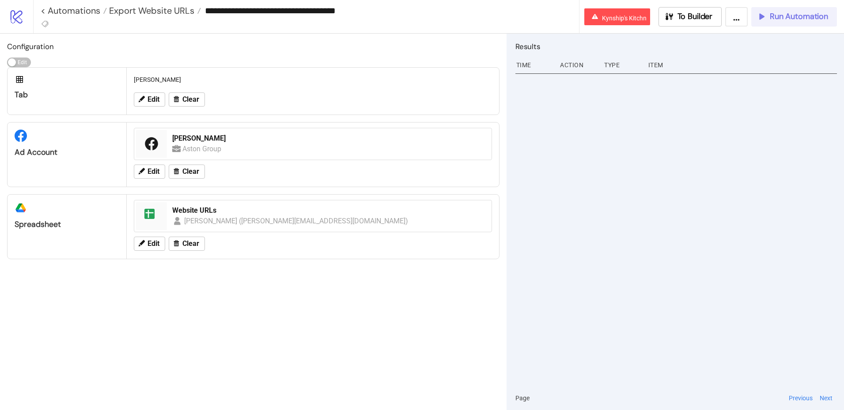
click at [786, 16] on span "Run Automation" at bounding box center [799, 16] width 58 height 10
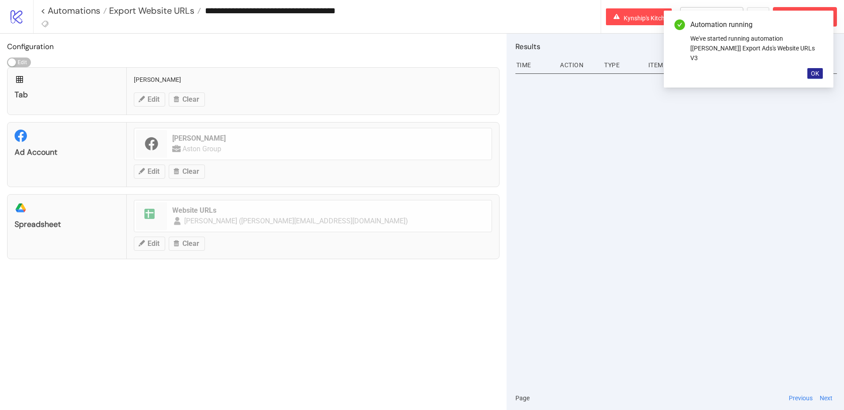
click at [817, 68] on button "OK" at bounding box center [815, 73] width 15 height 11
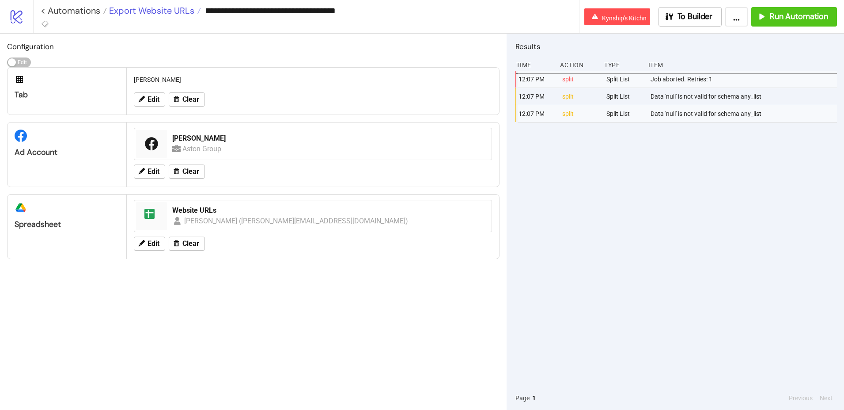
click at [162, 9] on span "Export Website URLs" at bounding box center [150, 10] width 87 height 11
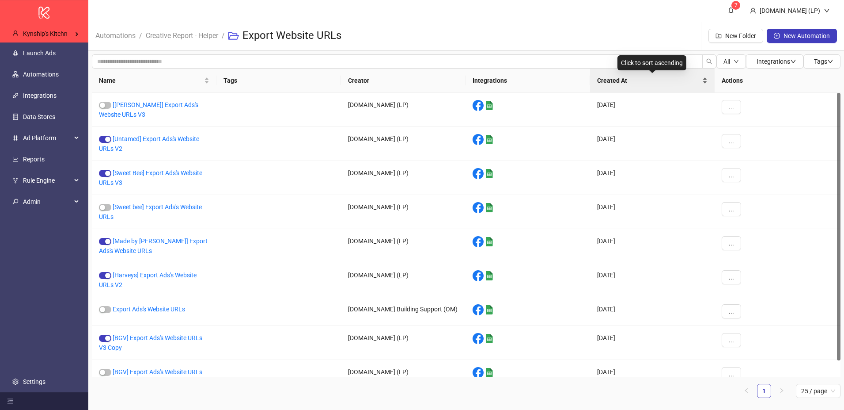
click at [675, 85] on div "Created At" at bounding box center [652, 81] width 110 height 10
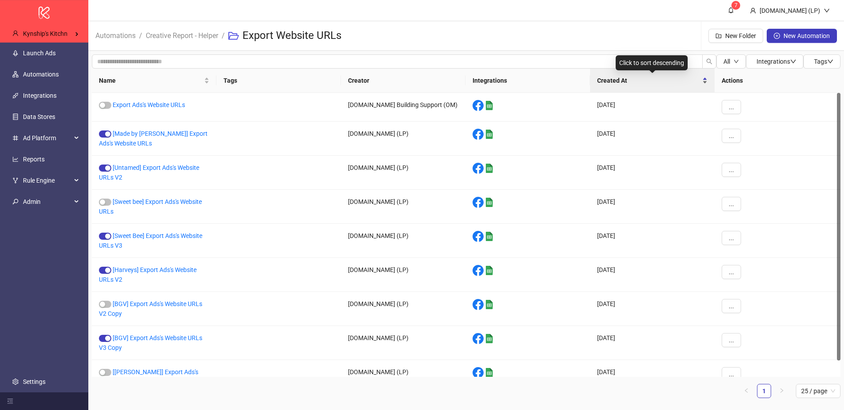
click at [675, 85] on div "Created At" at bounding box center [652, 81] width 110 height 10
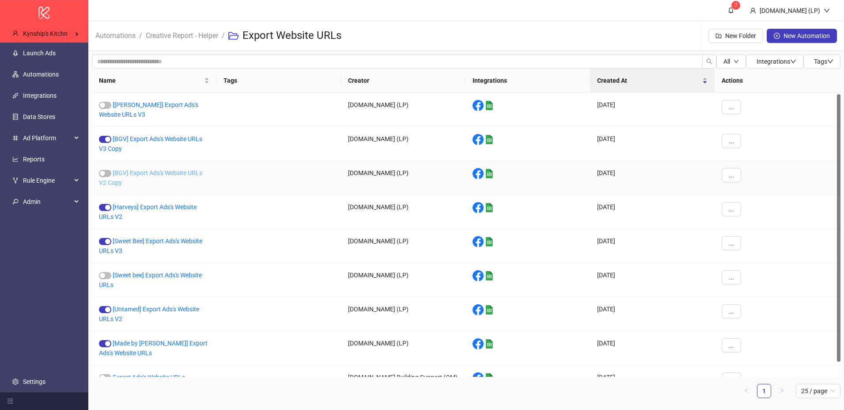
click at [137, 171] on link "[BGV] Export Ads's Website URLs V2 Copy" at bounding box center [150, 177] width 103 height 17
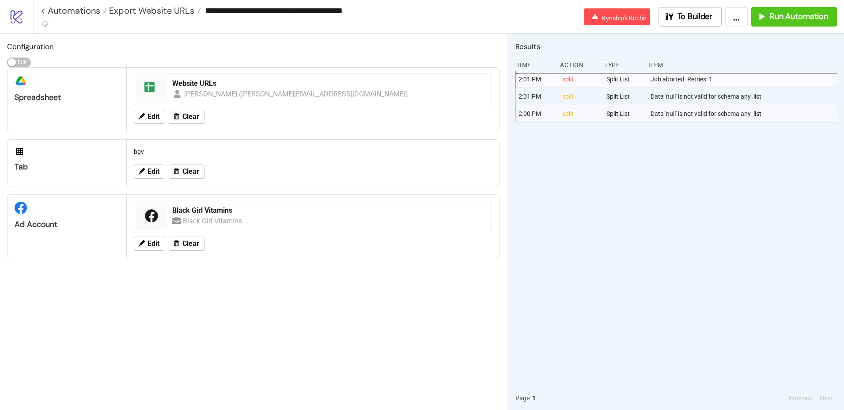
drag, startPoint x: 226, startPoint y: 10, endPoint x: 209, endPoint y: 11, distance: 17.3
click at [209, 11] on input "**********" at bounding box center [390, 10] width 378 height 13
type input "**********"
click at [215, 34] on div "Configuration Edit Edit platform/google_drive Spreadsheet spreadsheet Website U…" at bounding box center [253, 222] width 507 height 376
click at [148, 165] on button "Edit" at bounding box center [149, 171] width 31 height 14
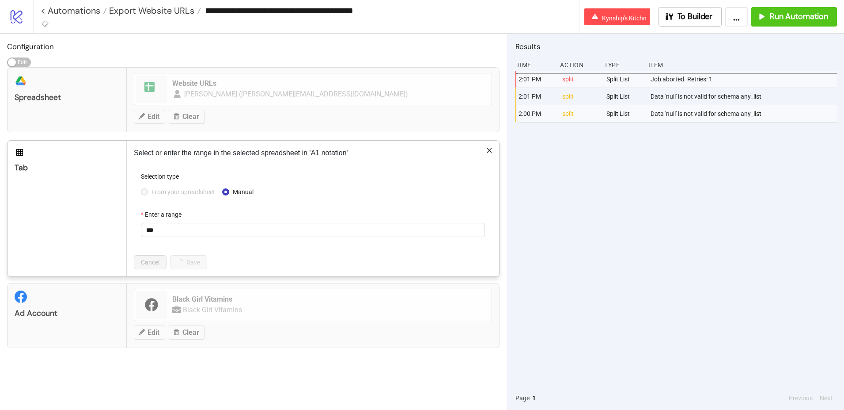
click at [164, 191] on span "From your spreadsheet" at bounding box center [183, 192] width 71 height 10
click at [154, 193] on span "From your spreadsheet" at bounding box center [183, 192] width 71 height 10
click at [148, 194] on span "From your spreadsheet" at bounding box center [183, 192] width 71 height 10
click at [158, 228] on span "bgv" at bounding box center [313, 229] width 334 height 13
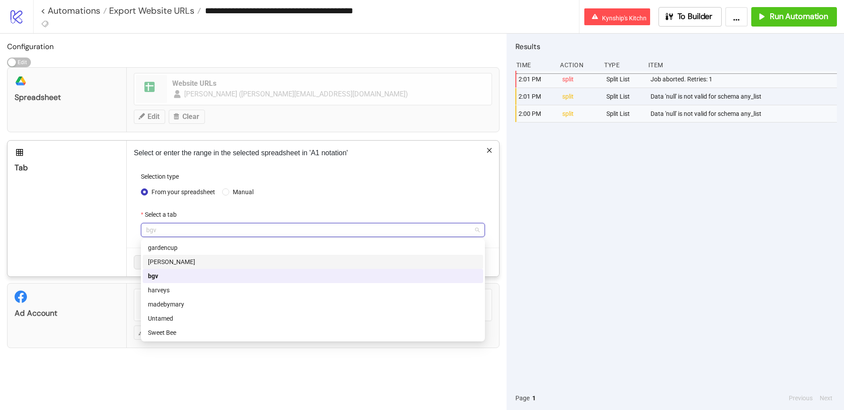
click at [159, 256] on div "Inessa" at bounding box center [313, 261] width 341 height 14
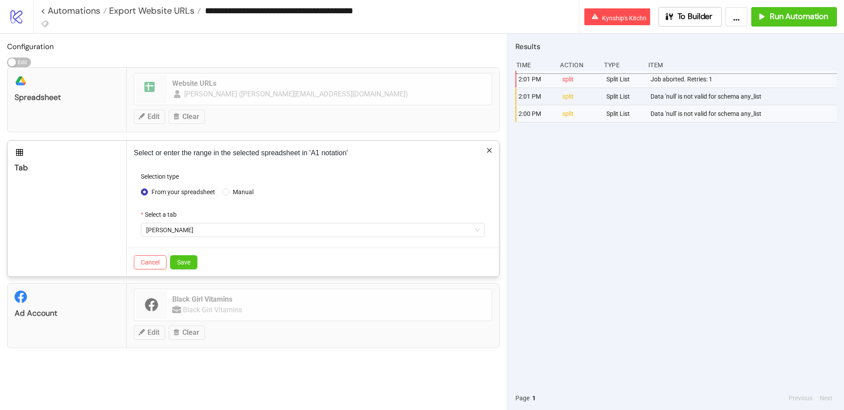
drag, startPoint x: 174, startPoint y: 256, endPoint x: 175, endPoint y: 250, distance: 6.2
click at [174, 257] on button "Save" at bounding box center [183, 262] width 27 height 14
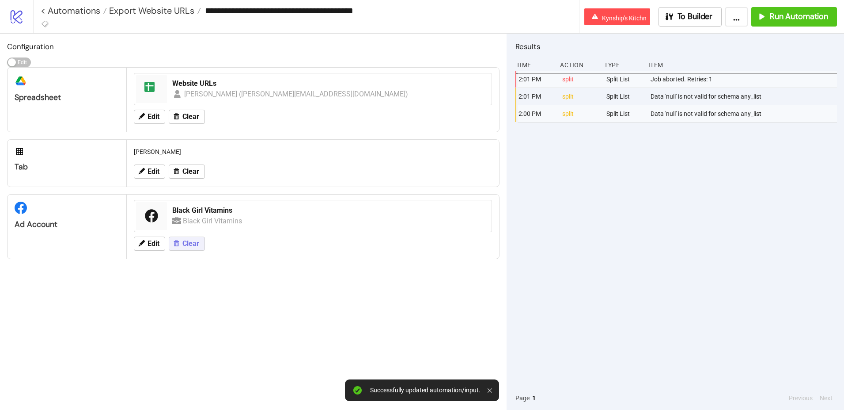
click at [192, 241] on span "Clear" at bounding box center [190, 243] width 17 height 8
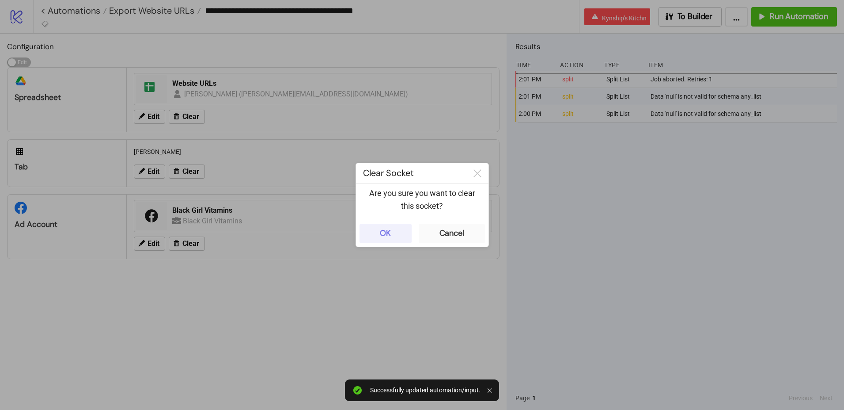
click at [376, 234] on button "OK" at bounding box center [386, 233] width 52 height 19
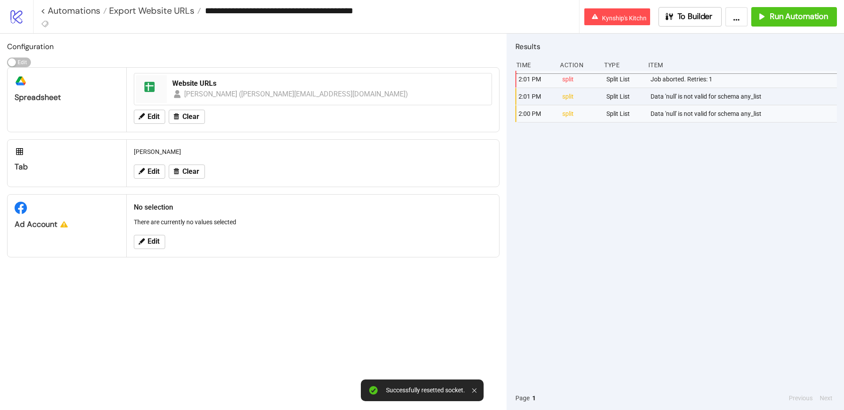
click at [172, 238] on div "Edit" at bounding box center [312, 241] width 365 height 23
click at [145, 243] on button "Edit" at bounding box center [149, 242] width 31 height 14
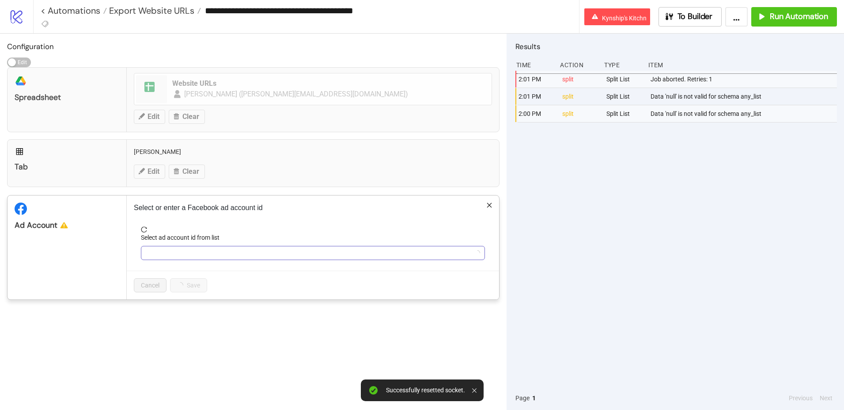
click at [186, 253] on input "Select ad account id from list" at bounding box center [309, 252] width 326 height 13
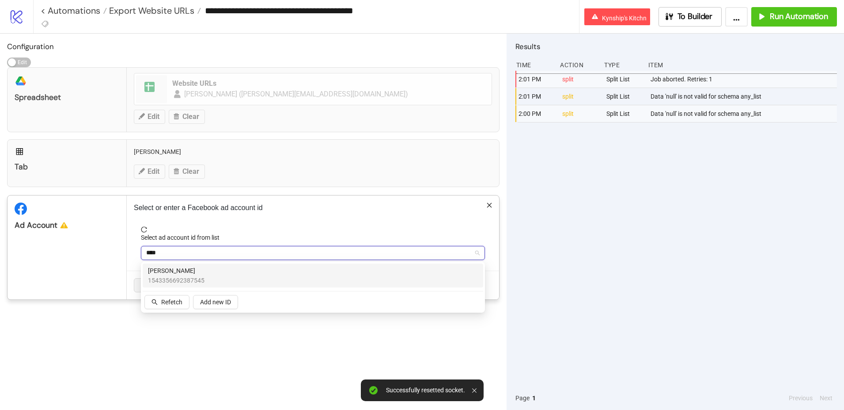
type input "*****"
click at [194, 273] on span "Inessa" at bounding box center [176, 271] width 57 height 10
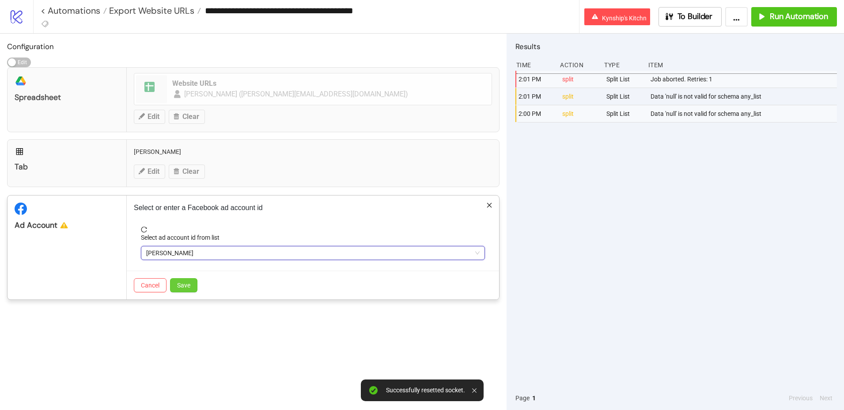
click at [186, 285] on span "Save" at bounding box center [183, 284] width 13 height 7
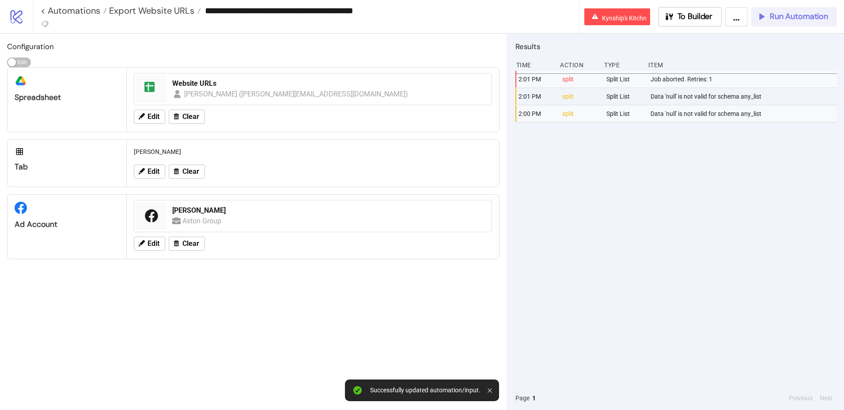
click at [776, 19] on span "Run Automation" at bounding box center [799, 16] width 58 height 10
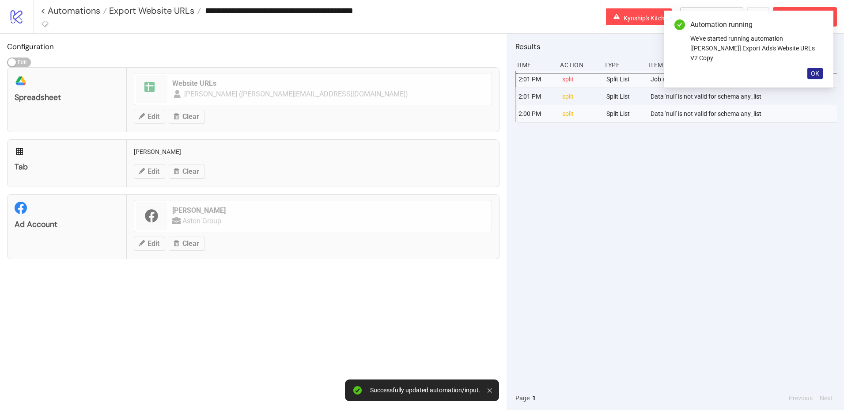
click at [813, 70] on span "OK" at bounding box center [815, 73] width 8 height 7
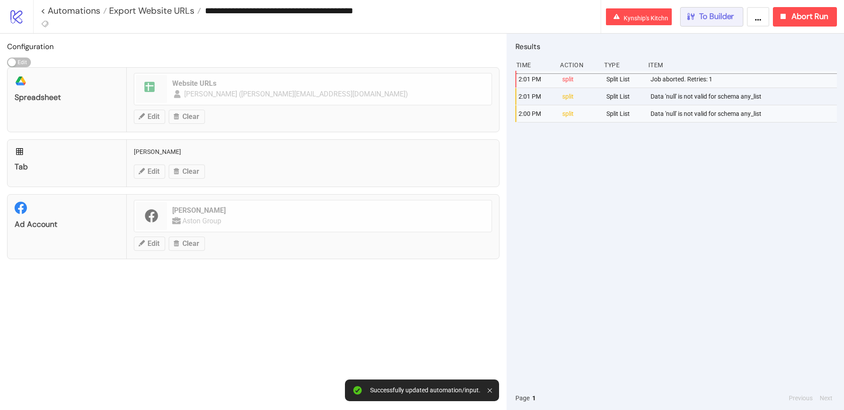
click at [708, 13] on span "To Builder" at bounding box center [716, 16] width 35 height 10
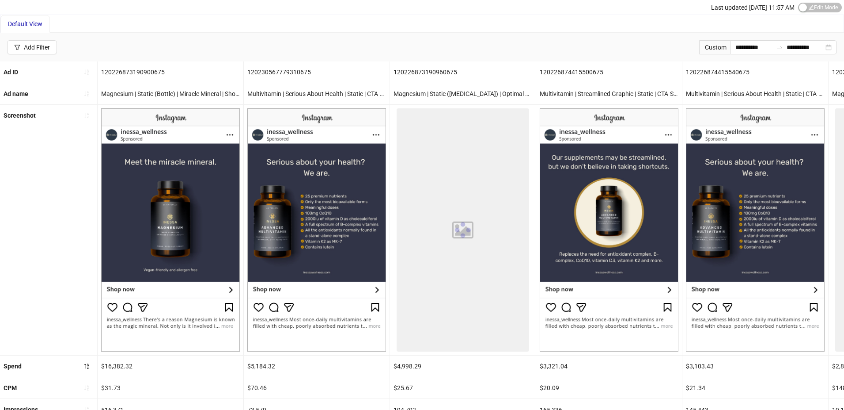
scroll to position [20, 0]
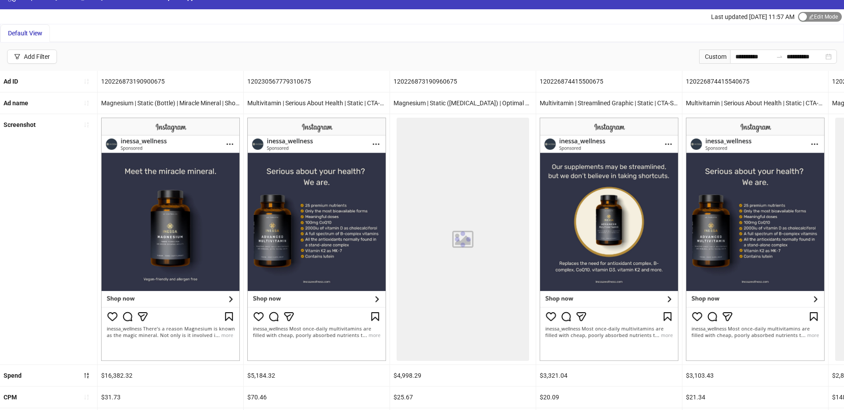
click at [815, 14] on span "Edit Mode Edit Mode" at bounding box center [820, 17] width 44 height 10
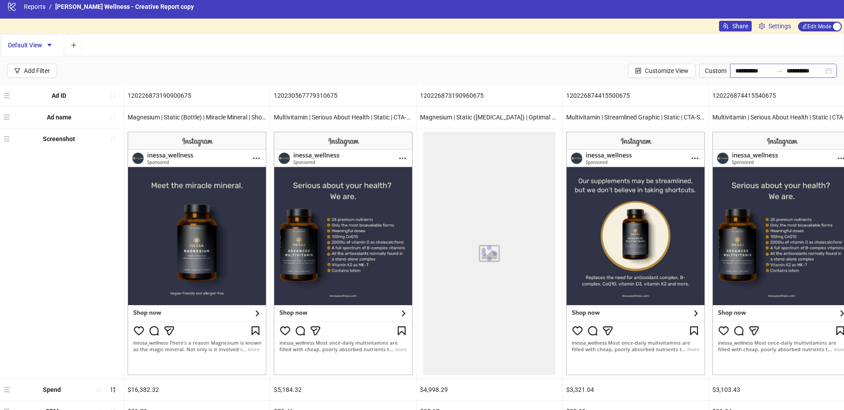
scroll to position [0, 0]
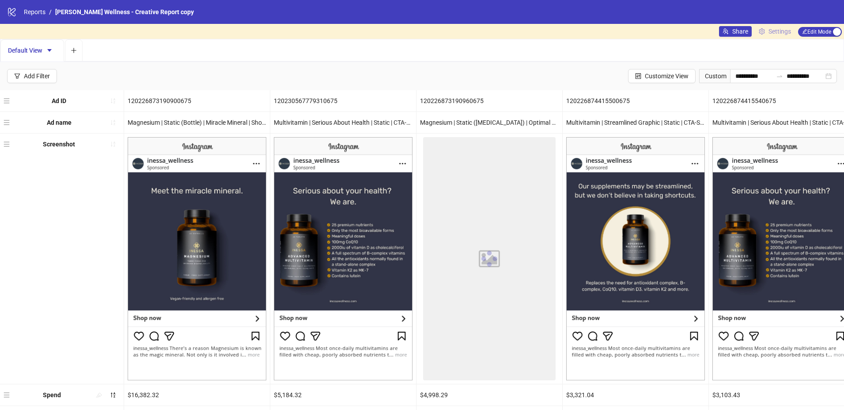
click at [782, 31] on span "Settings" at bounding box center [780, 32] width 23 height 10
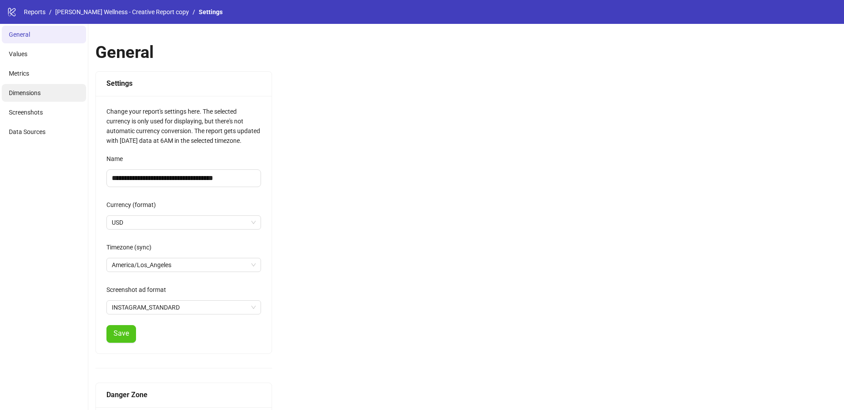
click at [25, 97] on li "Dimensions" at bounding box center [44, 93] width 84 height 18
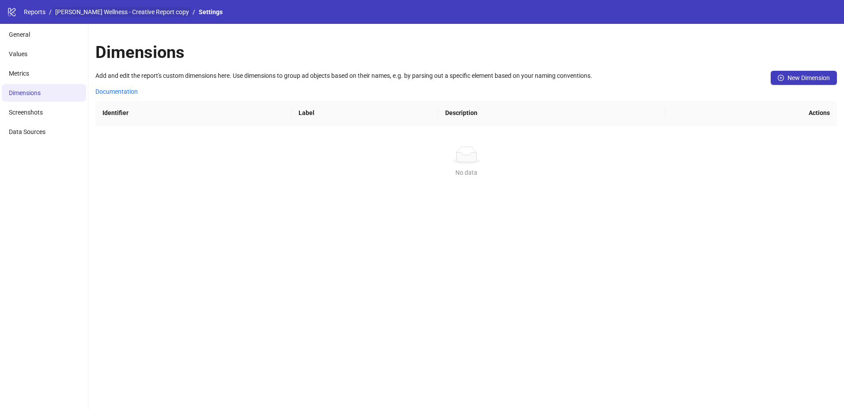
click at [107, 12] on link "[PERSON_NAME] Wellness - Creative Report copy" at bounding box center [121, 12] width 137 height 10
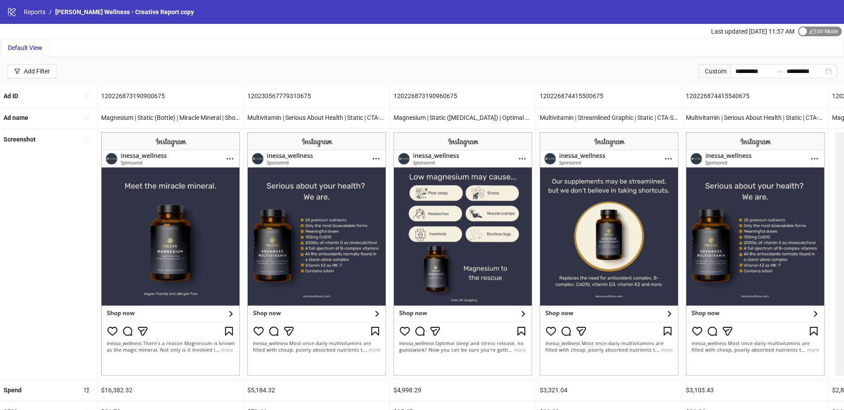
click at [820, 31] on span "Edit Mode Edit Mode" at bounding box center [820, 32] width 44 height 10
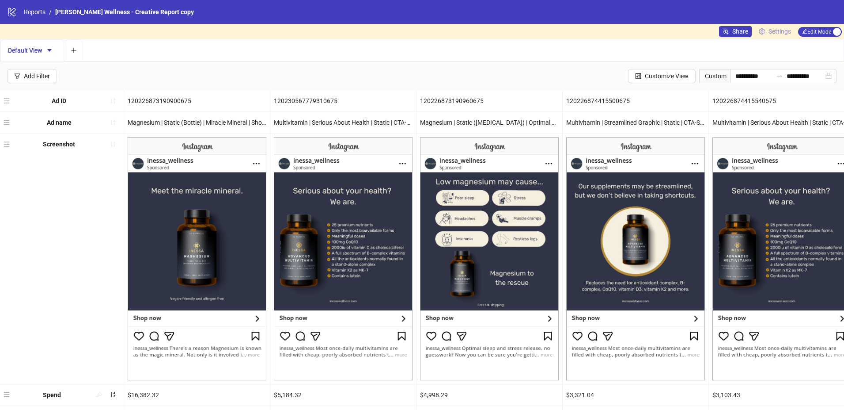
click at [782, 34] on span "Settings" at bounding box center [780, 32] width 23 height 10
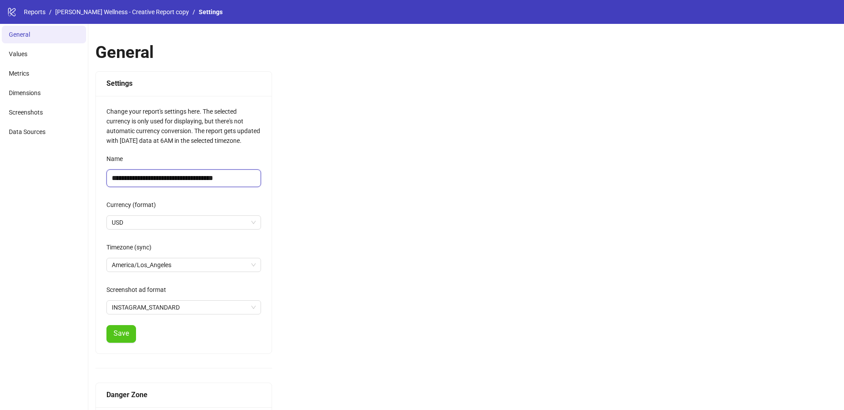
drag, startPoint x: 215, startPoint y: 176, endPoint x: 263, endPoint y: 177, distance: 48.2
click at [263, 177] on div "**********" at bounding box center [184, 224] width 176 height 257
type input "**********"
click at [133, 338] on button "Save" at bounding box center [121, 334] width 30 height 18
click at [46, 53] on li "Values" at bounding box center [44, 54] width 84 height 18
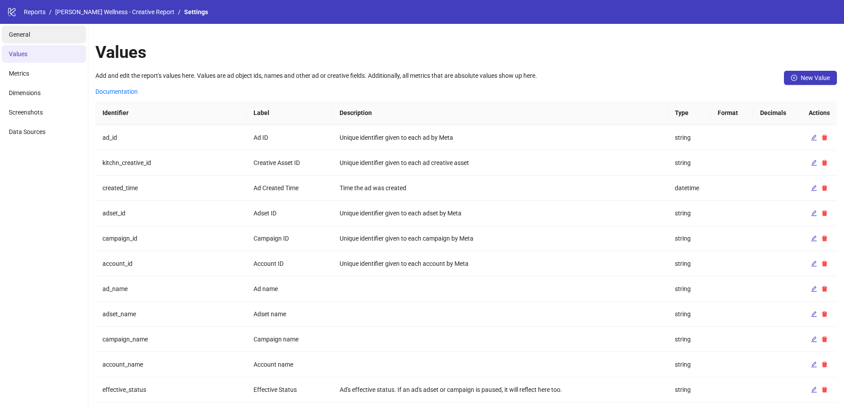
click at [61, 42] on li "General" at bounding box center [44, 35] width 84 height 18
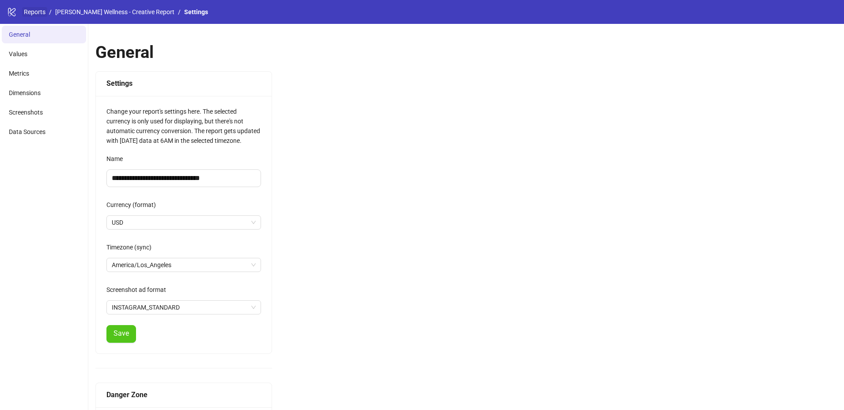
click at [28, 8] on link "Reports" at bounding box center [34, 12] width 25 height 10
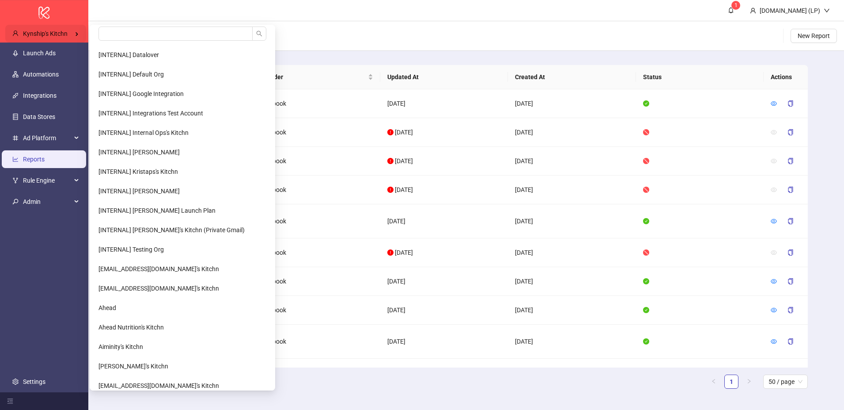
click at [58, 38] on div "Kynship's Kitchn" at bounding box center [45, 34] width 81 height 18
click at [106, 37] on input "search" at bounding box center [176, 34] width 154 height 14
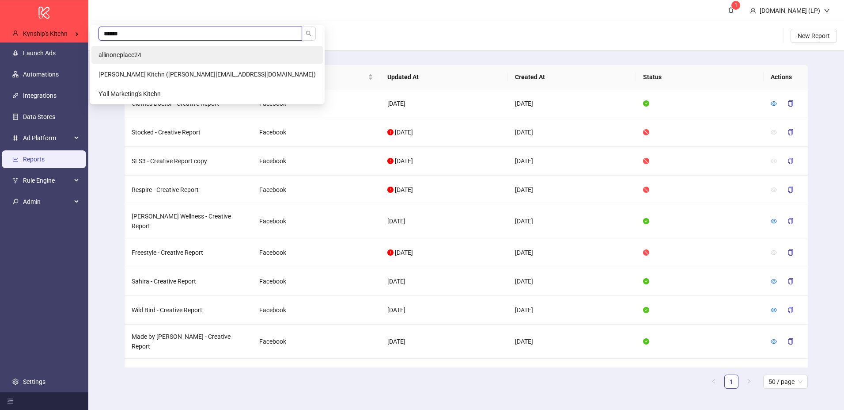
type input "******"
click at [100, 55] on span "allinoneplace24" at bounding box center [120, 54] width 43 height 7
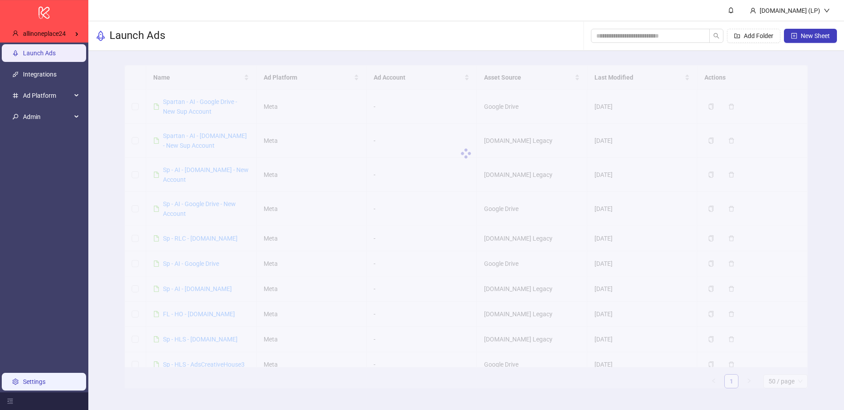
click at [46, 381] on link "Settings" at bounding box center [34, 381] width 23 height 7
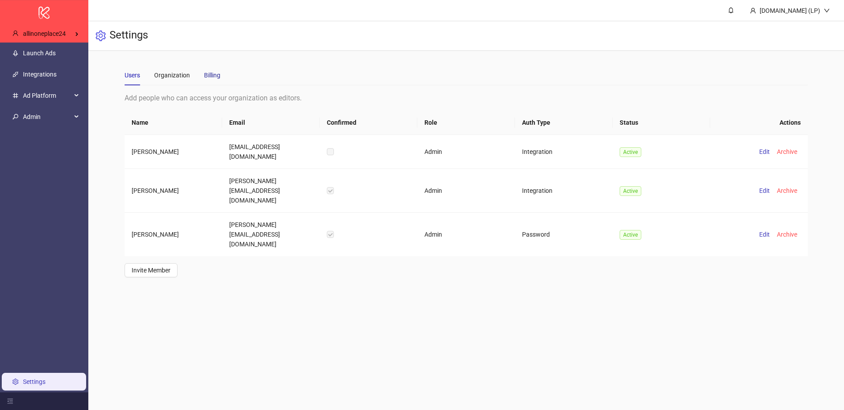
click at [219, 77] on div "Billing" at bounding box center [212, 75] width 16 height 10
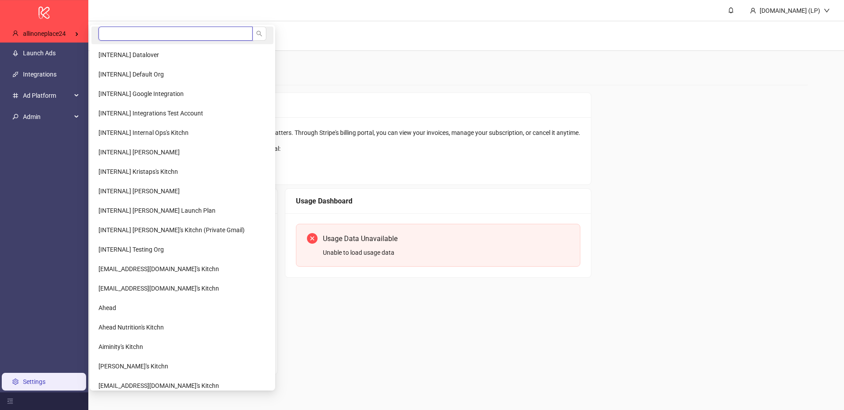
click at [103, 32] on input "search" at bounding box center [176, 34] width 154 height 14
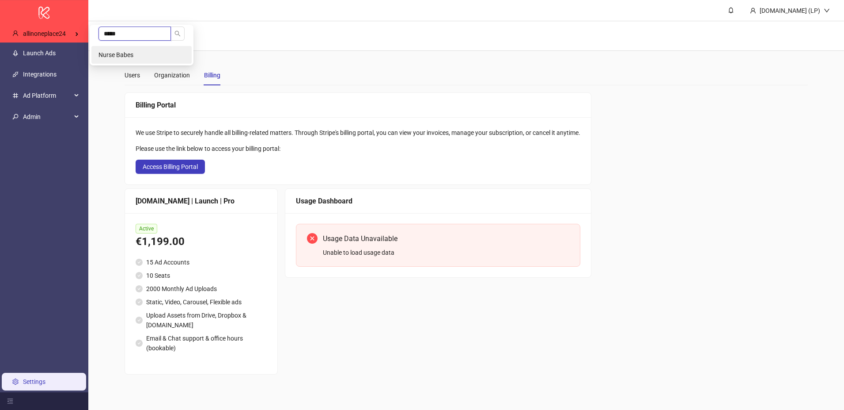
type input "*****"
click at [110, 49] on li "Nurse Babes" at bounding box center [141, 55] width 100 height 18
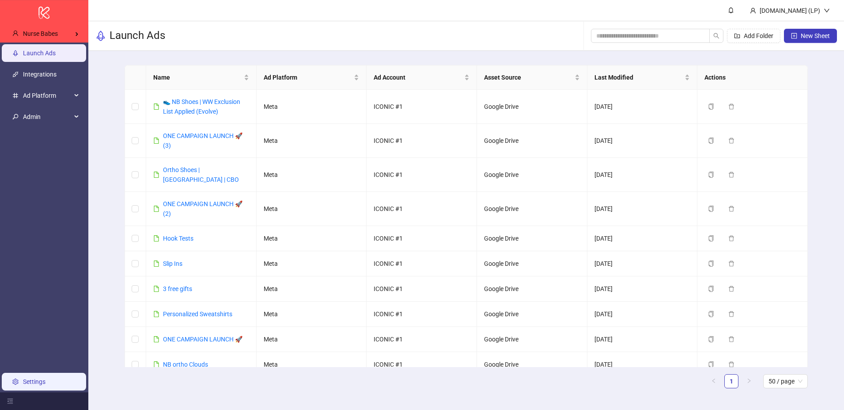
click at [33, 378] on link "Settings" at bounding box center [34, 381] width 23 height 7
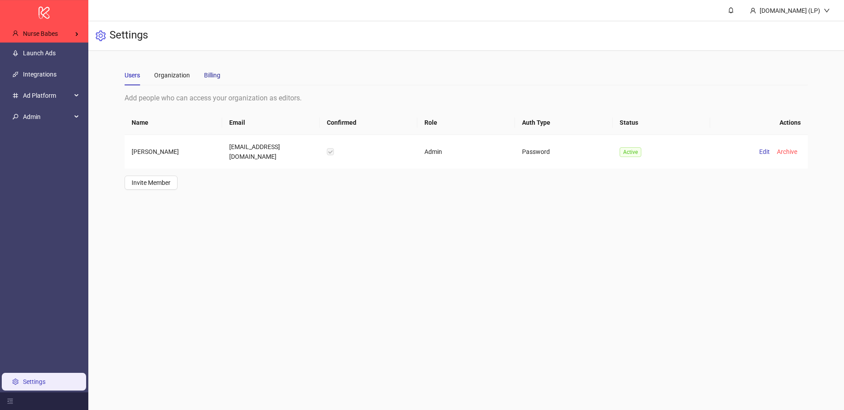
click at [216, 78] on div "Billing" at bounding box center [212, 75] width 16 height 10
